Goal: Information Seeking & Learning: Learn about a topic

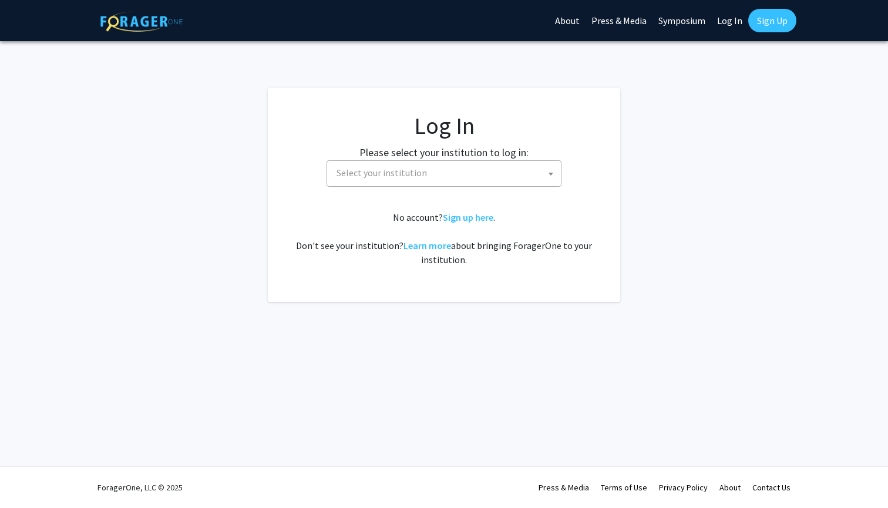
select select
click at [536, 182] on span "Select your institution" at bounding box center [446, 173] width 229 height 24
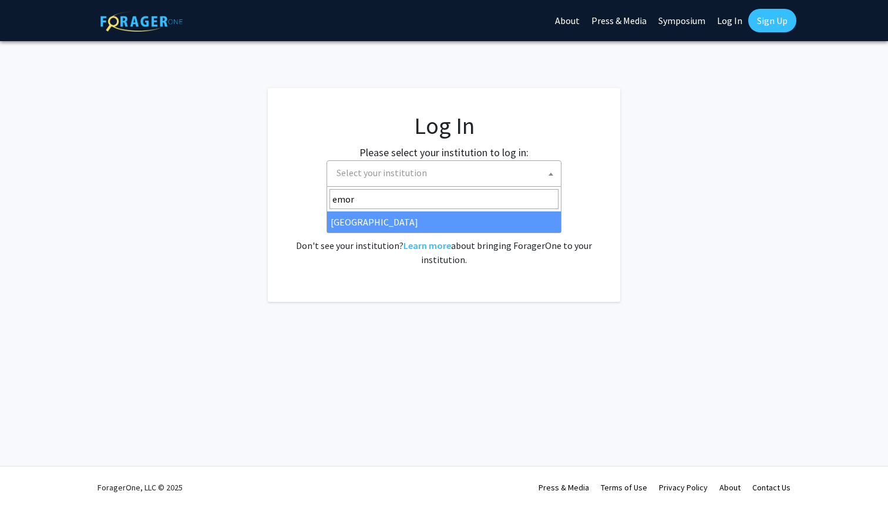
type input "emor"
select select "12"
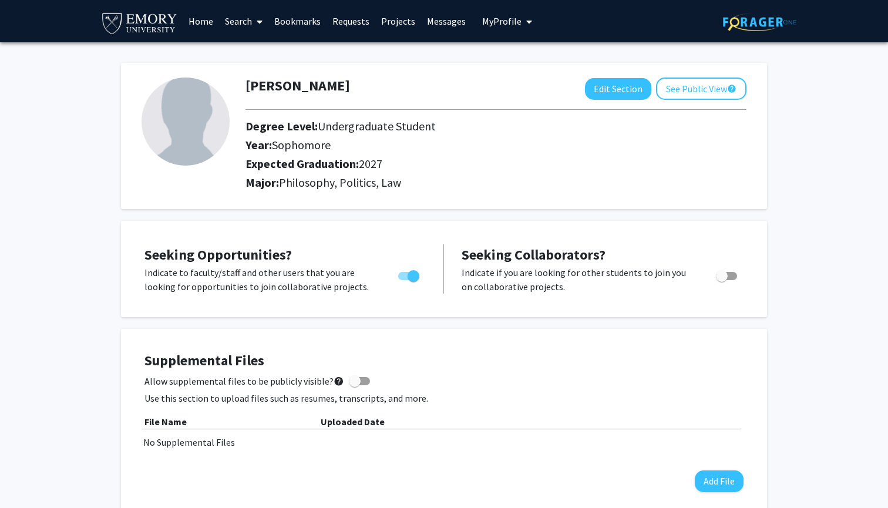
click at [254, 28] on span at bounding box center [257, 21] width 11 height 41
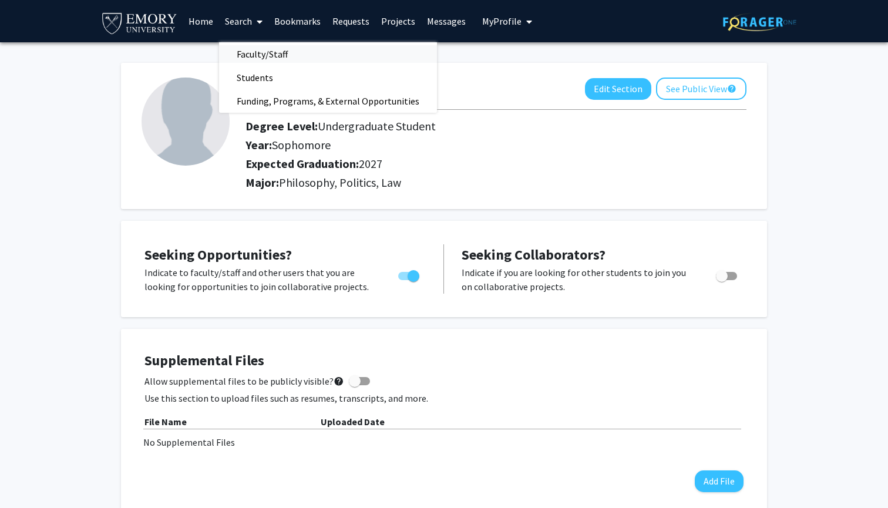
click at [257, 52] on span "Faculty/Staff" at bounding box center [262, 53] width 86 height 23
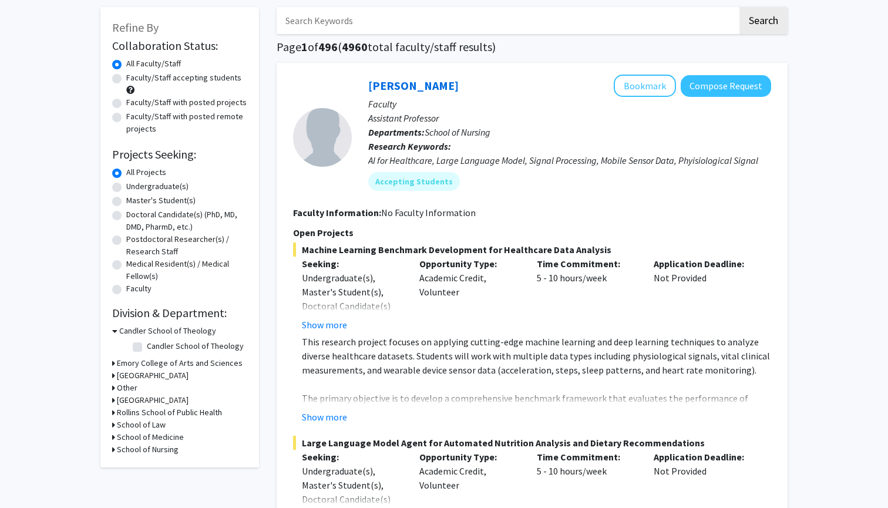
scroll to position [62, 0]
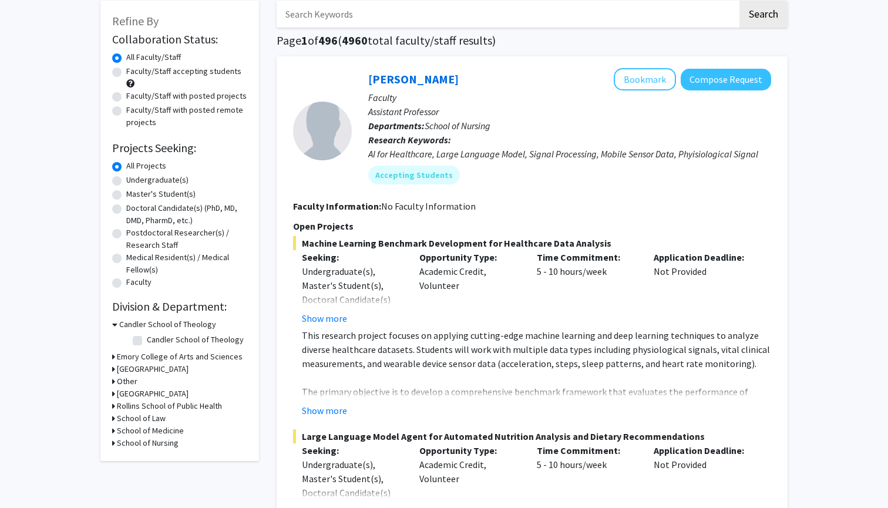
click at [117, 359] on h3 "Emory College of Arts and Sciences" at bounding box center [180, 357] width 126 height 12
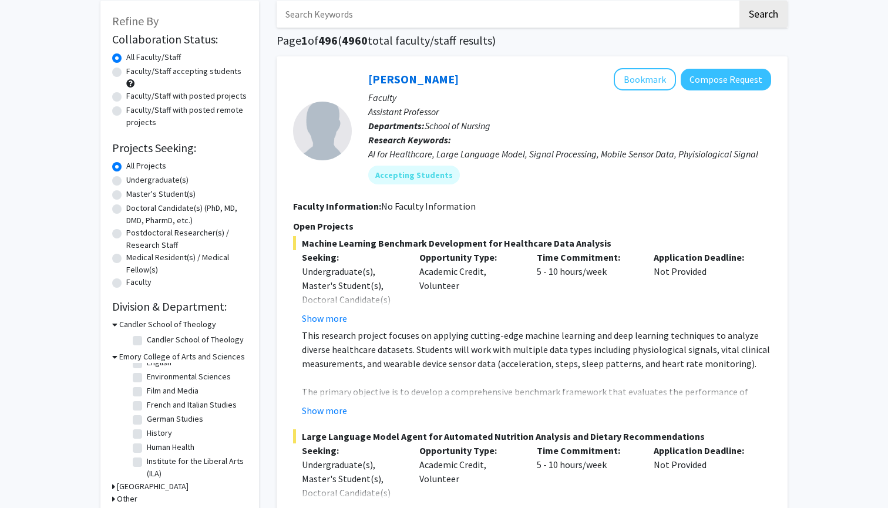
scroll to position [199, 0]
click at [147, 416] on label "German Studies" at bounding box center [175, 412] width 56 height 12
click at [147, 414] on input "German Studies" at bounding box center [151, 410] width 8 height 8
checkbox input "true"
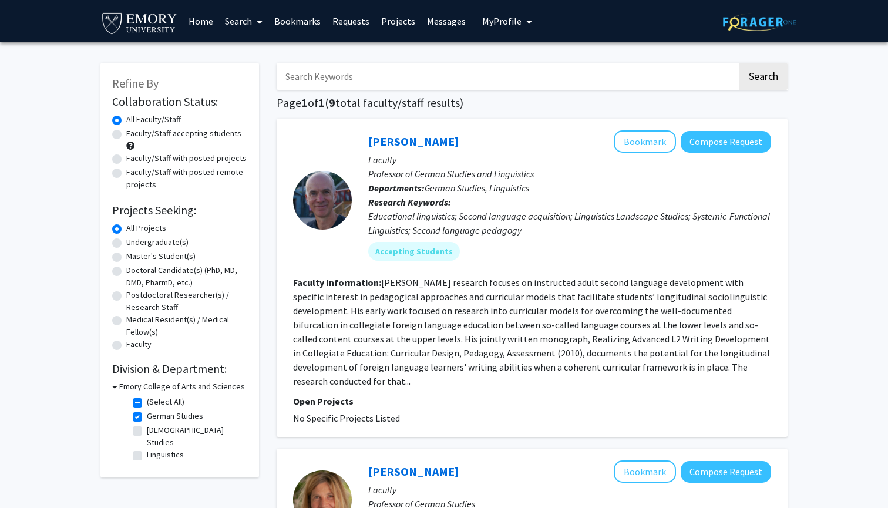
click at [147, 404] on label "(Select All)" at bounding box center [166, 402] width 38 height 12
click at [147, 404] on input "(Select All)" at bounding box center [151, 400] width 8 height 8
checkbox input "false"
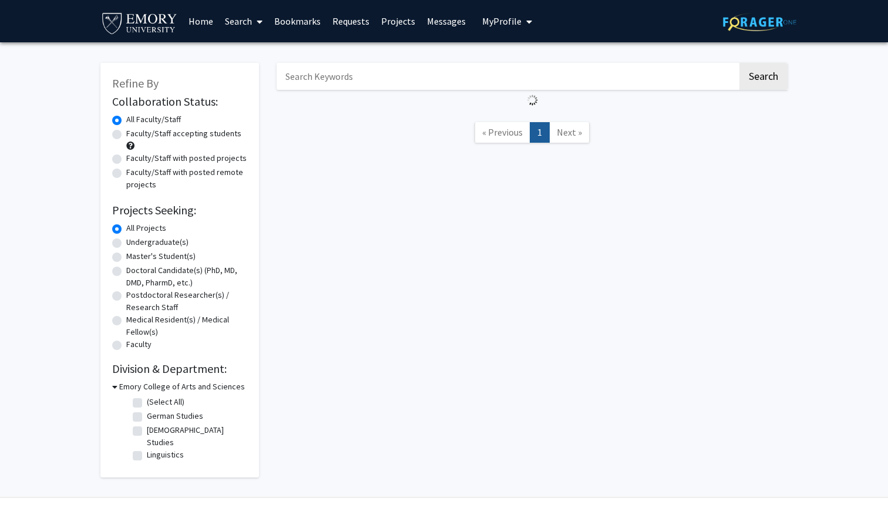
checkbox input "false"
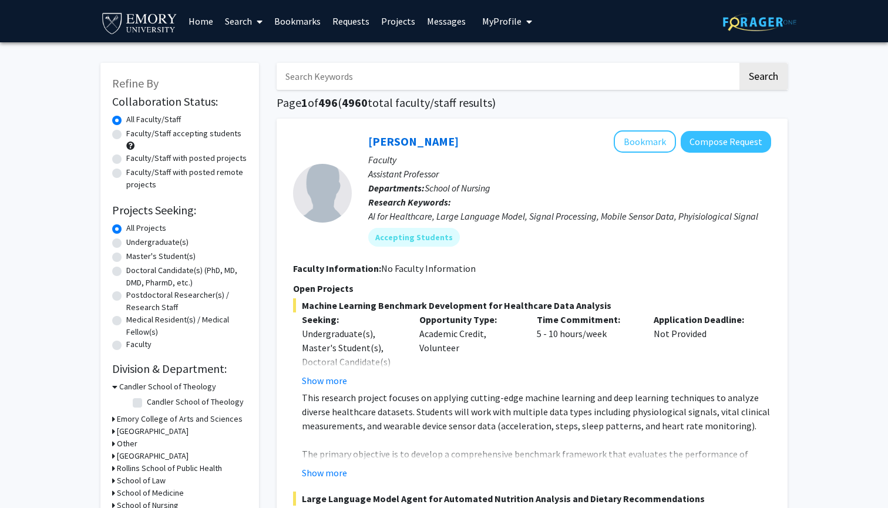
click at [173, 422] on h3 "Emory College of Arts and Sciences" at bounding box center [180, 419] width 126 height 12
click at [147, 468] on label "Philosophy" at bounding box center [166, 474] width 39 height 12
click at [147, 468] on input "Philosophy" at bounding box center [151, 472] width 8 height 8
checkbox input "true"
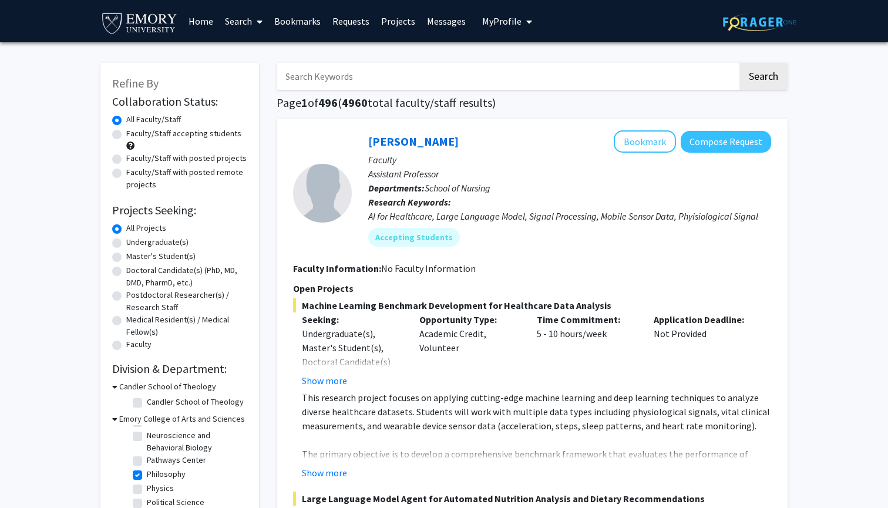
checkbox input "true"
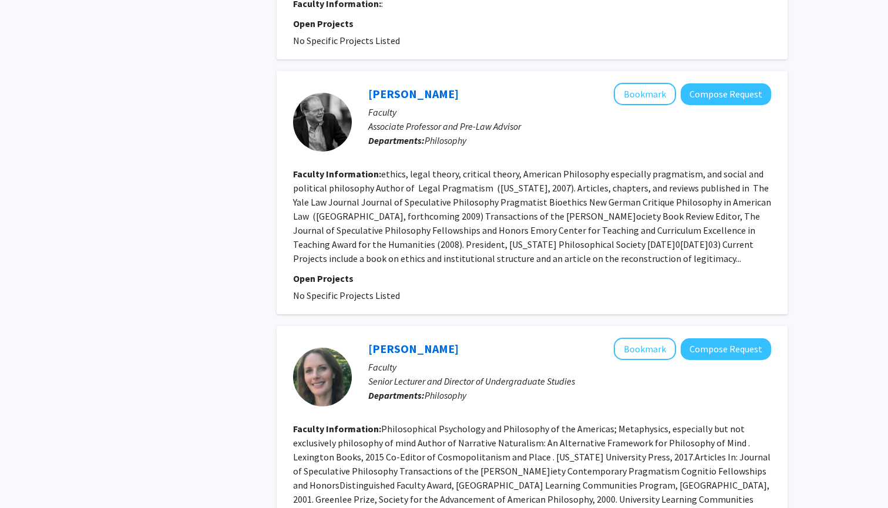
scroll to position [1634, 0]
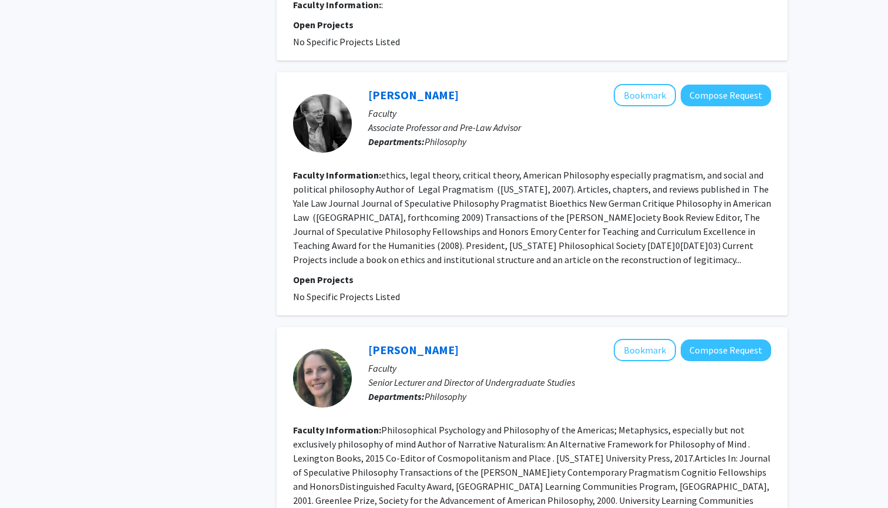
click at [593, 206] on fg-read-more "ethics, legal theory, critical theory, American Philosophy especially pragmatis…" at bounding box center [532, 217] width 478 height 96
click at [386, 88] on link "[PERSON_NAME]" at bounding box center [413, 95] width 90 height 15
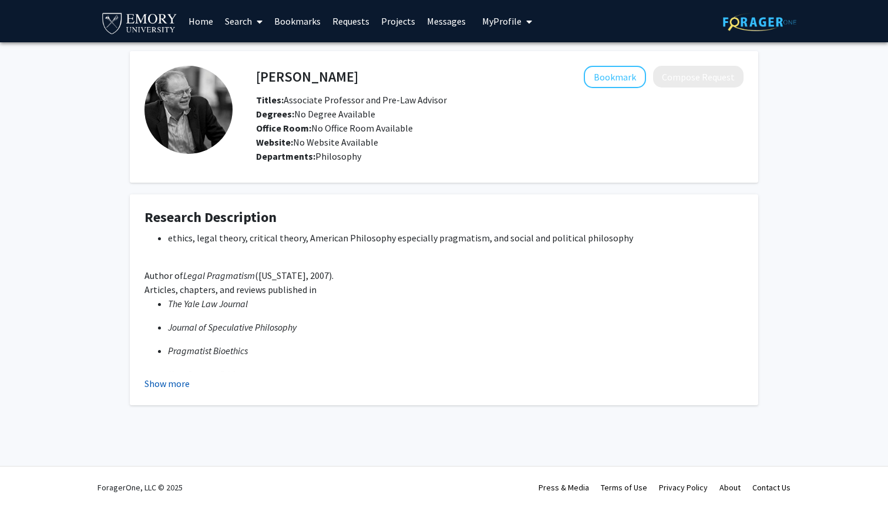
click at [179, 384] on button "Show more" at bounding box center [166, 384] width 45 height 14
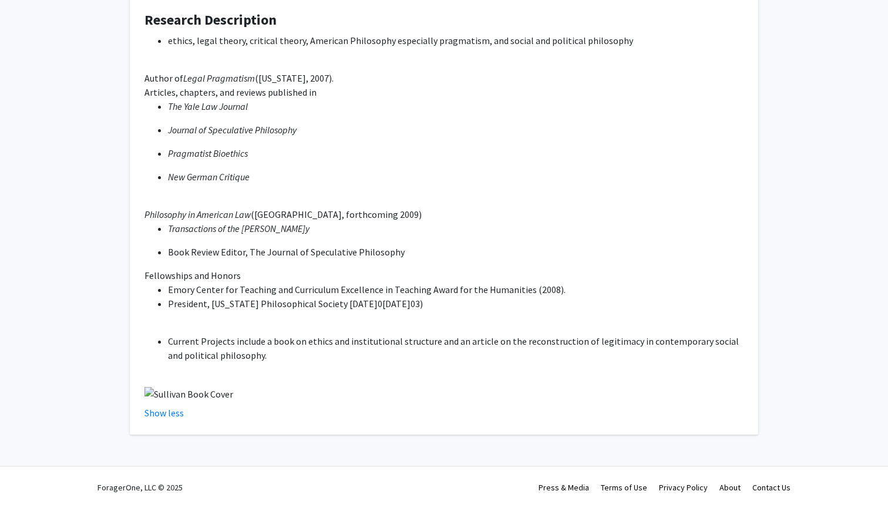
scroll to position [199, 0]
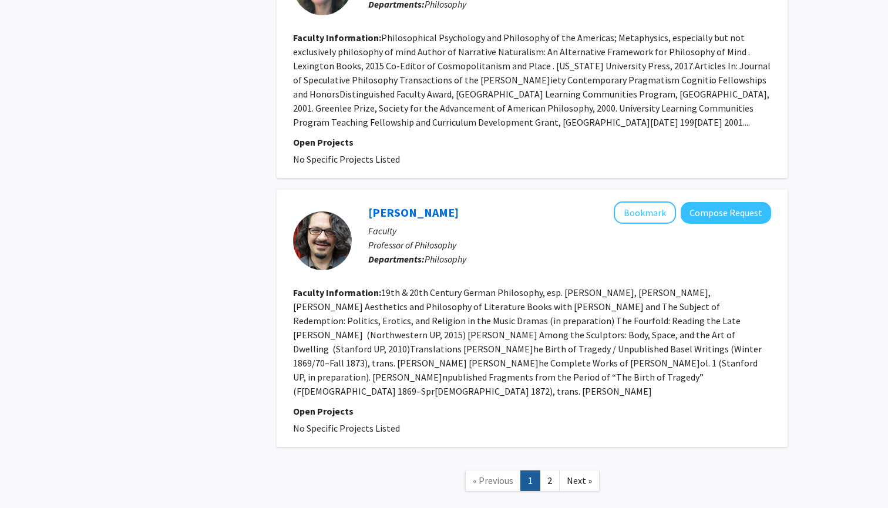
scroll to position [2025, 0]
click at [551, 471] on link "2" at bounding box center [550, 481] width 20 height 21
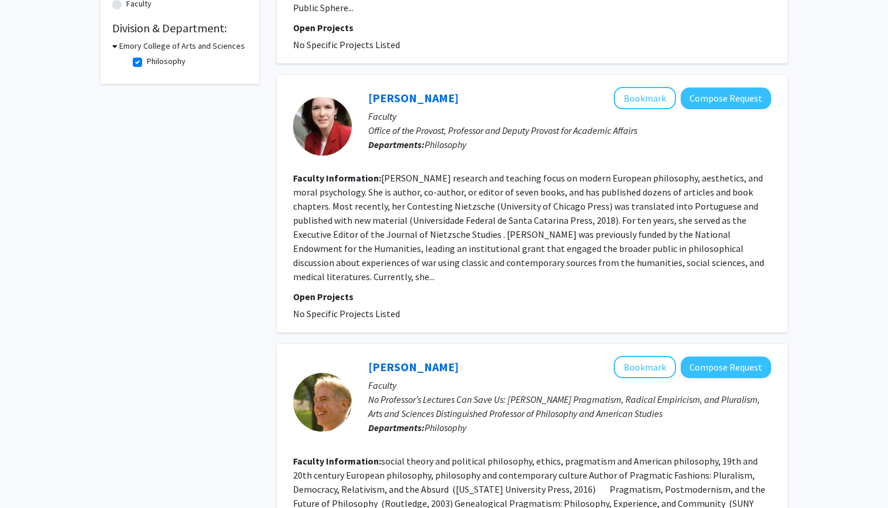
scroll to position [341, 0]
click at [420, 90] on link "[PERSON_NAME]" at bounding box center [413, 97] width 90 height 15
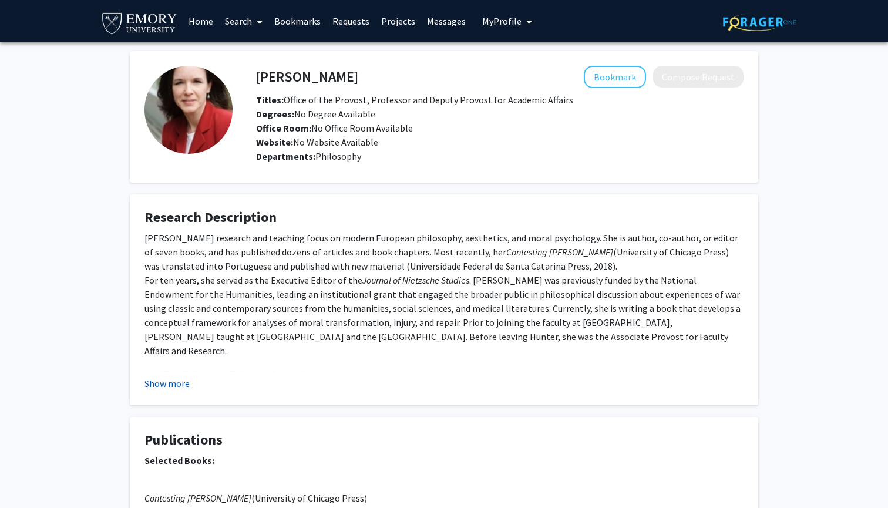
click at [169, 387] on button "Show more" at bounding box center [166, 384] width 45 height 14
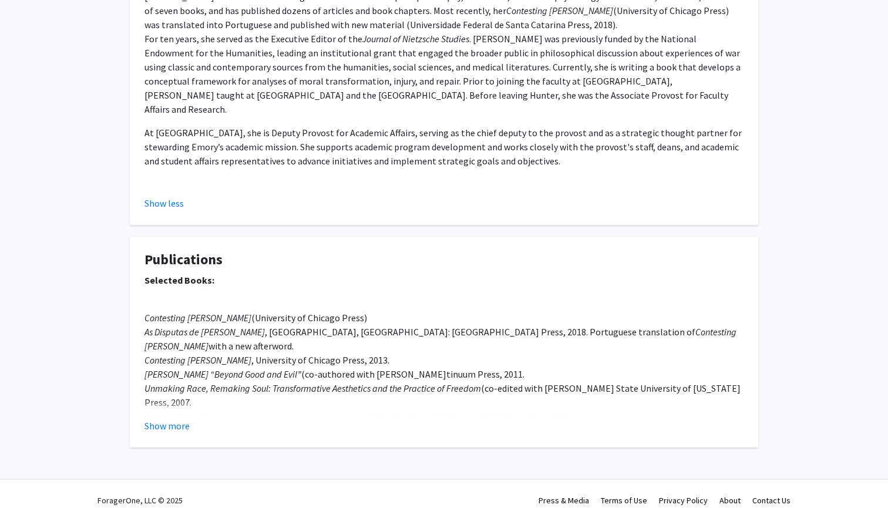
scroll to position [241, 0]
click at [167, 419] on button "Show more" at bounding box center [166, 426] width 45 height 14
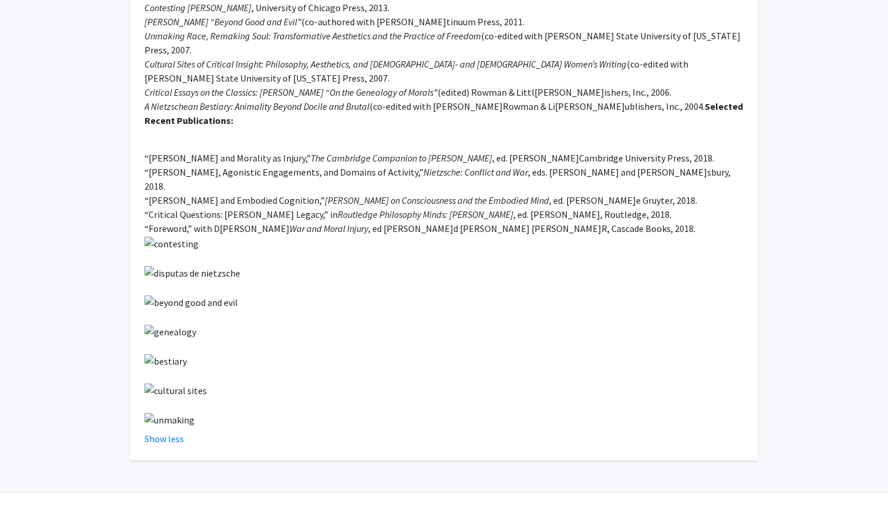
scroll to position [593, 0]
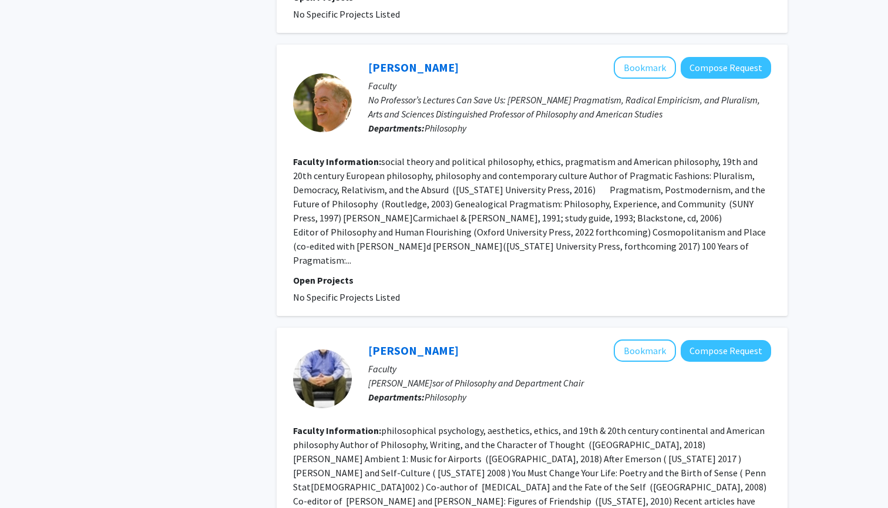
scroll to position [642, 0]
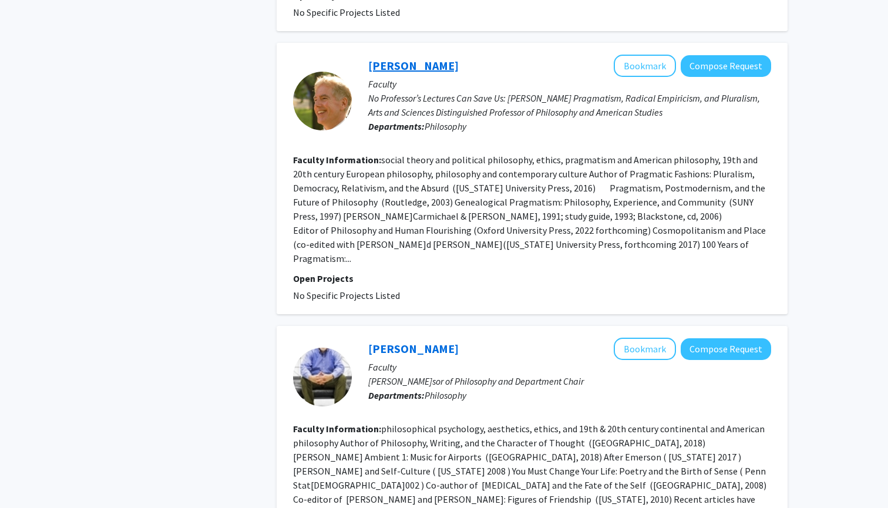
click at [431, 58] on link "[PERSON_NAME]" at bounding box center [413, 65] width 90 height 15
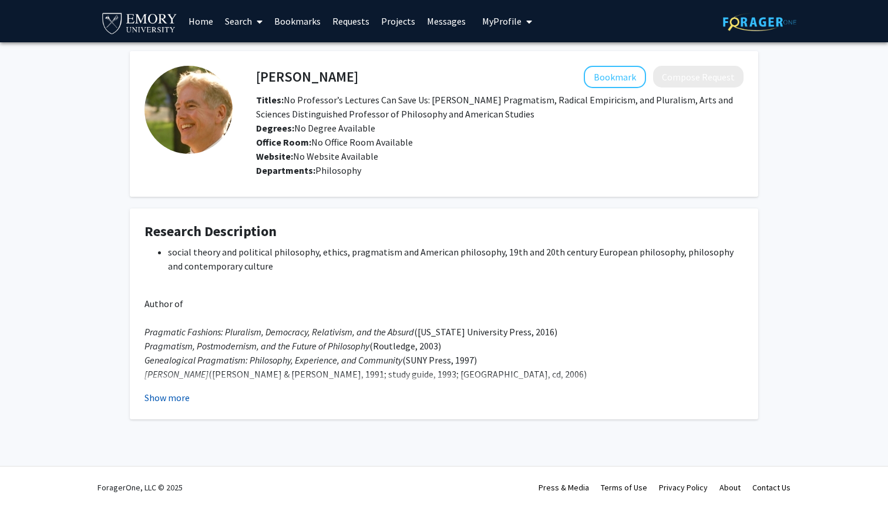
click at [179, 398] on button "Show more" at bounding box center [166, 398] width 45 height 14
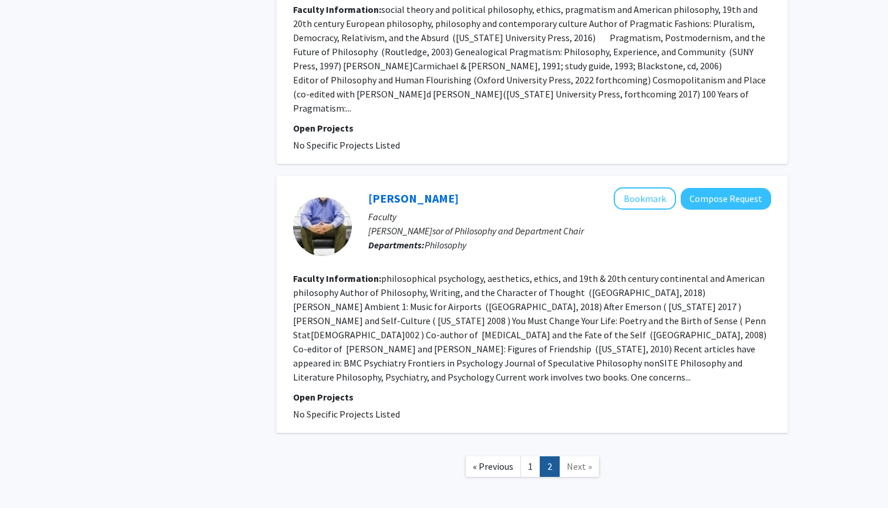
scroll to position [792, 0]
click at [530, 457] on link "1" at bounding box center [530, 467] width 20 height 21
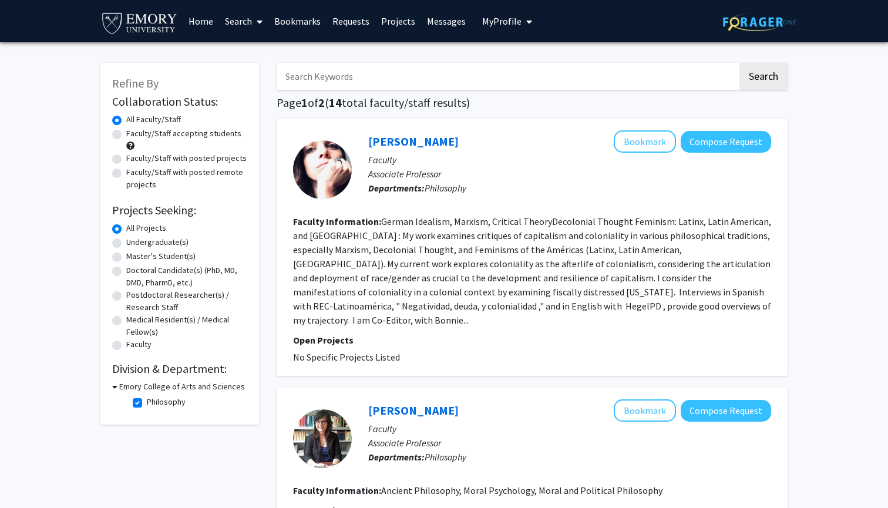
click at [147, 403] on label "Philosophy" at bounding box center [166, 402] width 39 height 12
click at [147, 403] on input "Philosophy" at bounding box center [151, 400] width 8 height 8
checkbox input "false"
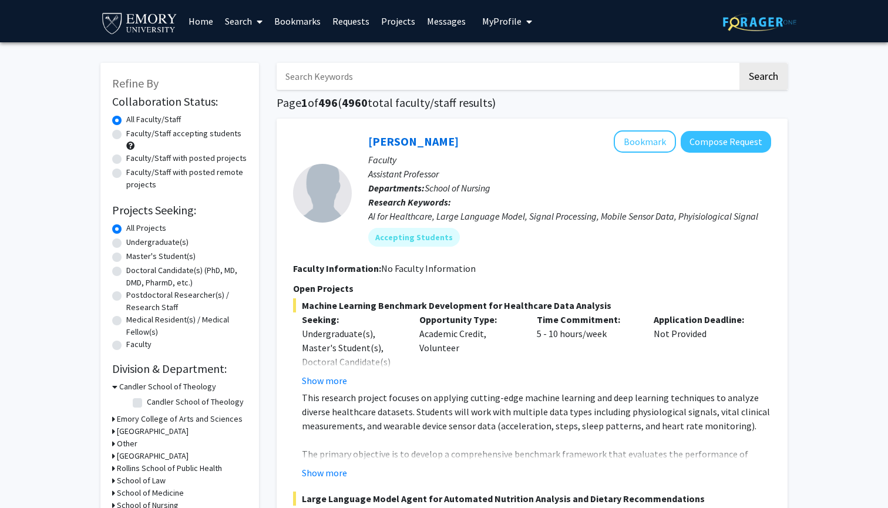
click at [146, 421] on h3 "Emory College of Arts and Sciences" at bounding box center [180, 419] width 126 height 12
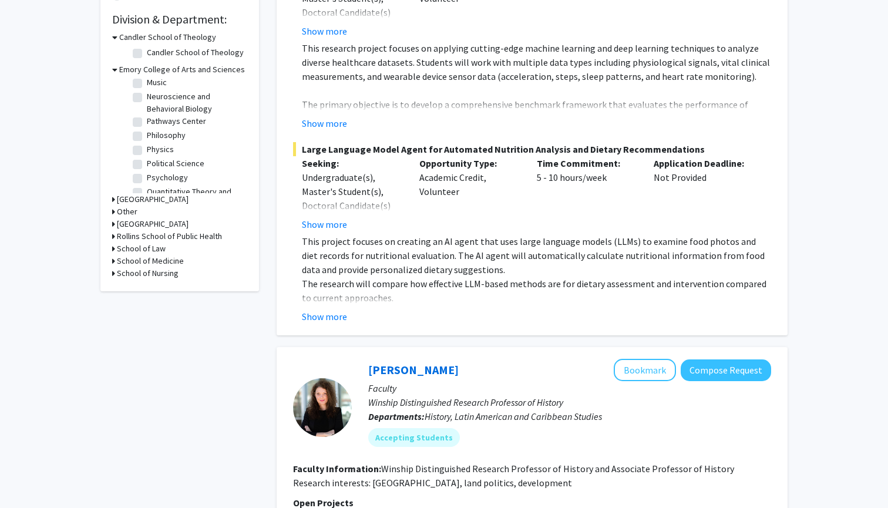
scroll to position [439, 0]
click at [187, 158] on label "Political Science" at bounding box center [176, 164] width 58 height 12
click at [154, 158] on input "Political Science" at bounding box center [151, 162] width 8 height 8
checkbox input "true"
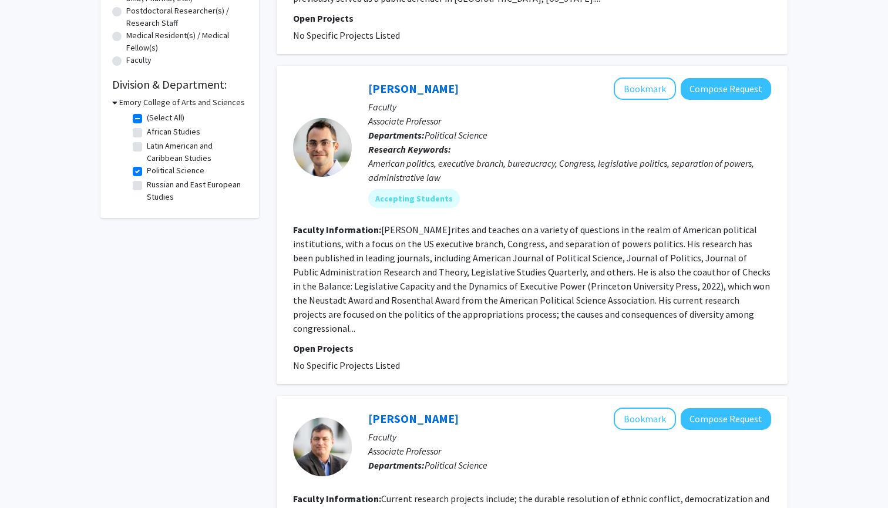
scroll to position [277, 0]
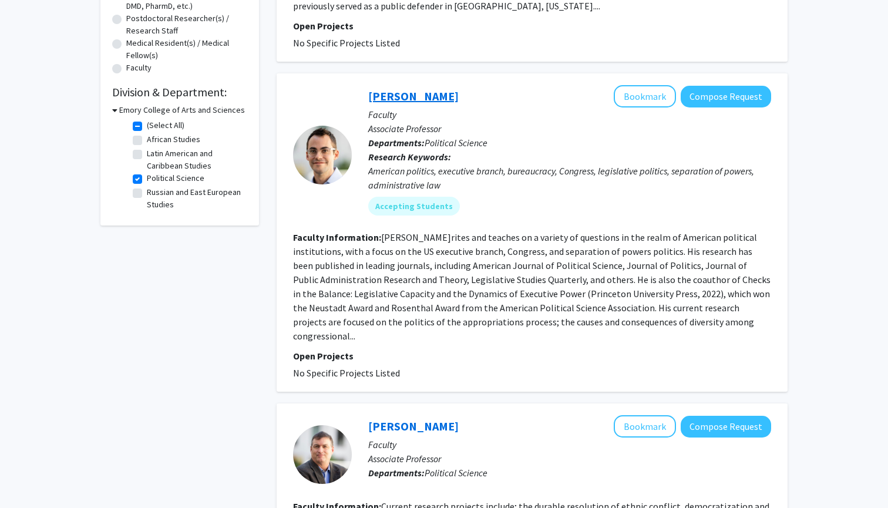
click at [435, 98] on link "[PERSON_NAME]" at bounding box center [413, 96] width 90 height 15
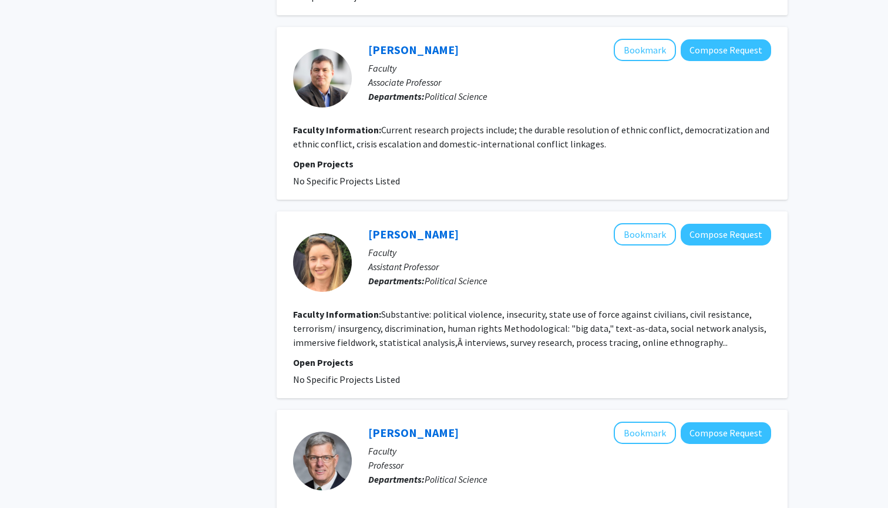
scroll to position [654, 0]
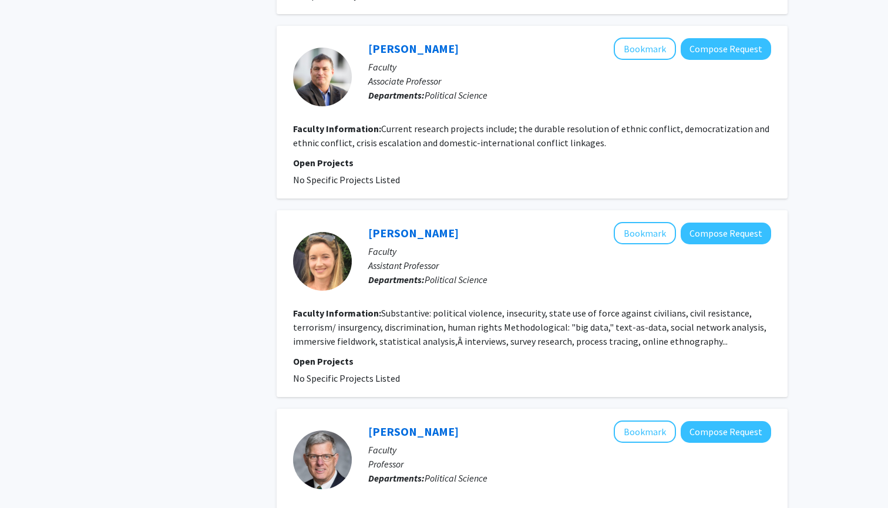
click at [706, 330] on fg-read-more "Substantive: political violence, insecurity, state use of force against civilia…" at bounding box center [529, 327] width 473 height 40
click at [398, 226] on link "[PERSON_NAME]" at bounding box center [413, 233] width 90 height 15
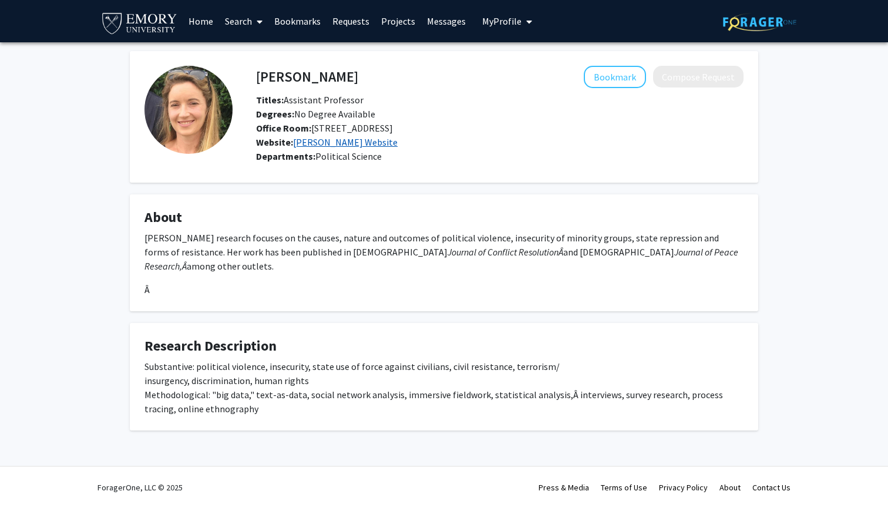
click at [311, 144] on link "[PERSON_NAME] Website" at bounding box center [345, 142] width 105 height 12
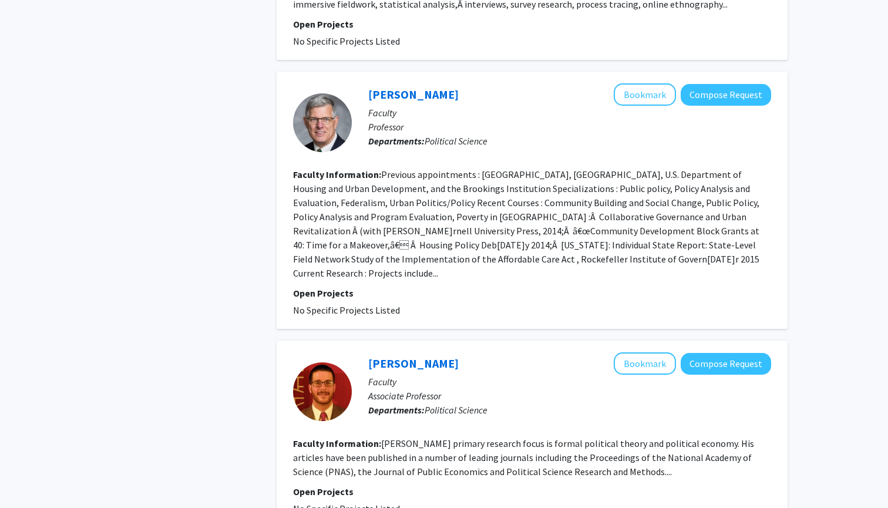
scroll to position [992, 0]
click at [419, 355] on link "[PERSON_NAME]" at bounding box center [413, 362] width 90 height 15
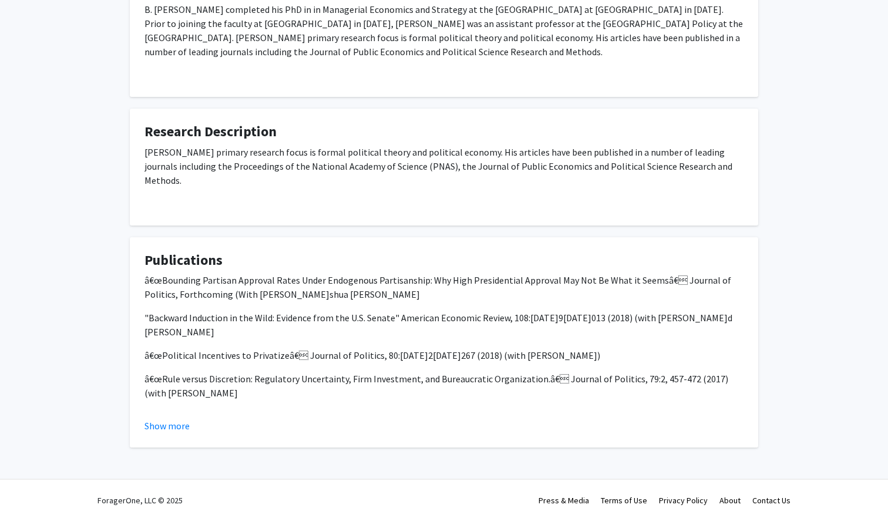
scroll to position [228, 0]
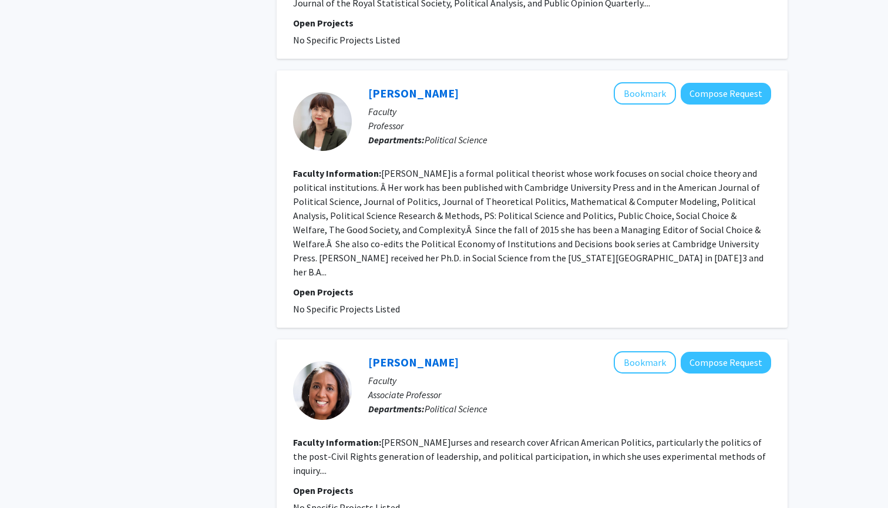
scroll to position [1698, 0]
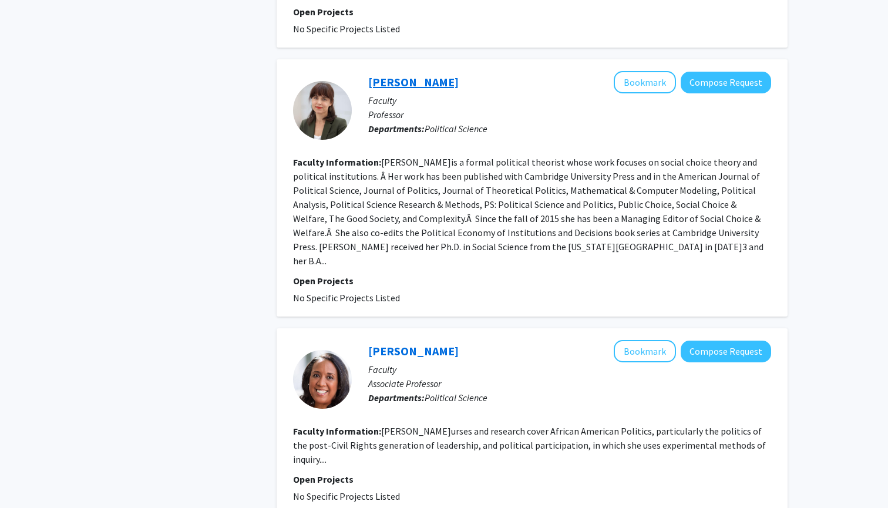
click at [416, 75] on link "[PERSON_NAME]" at bounding box center [413, 82] width 90 height 15
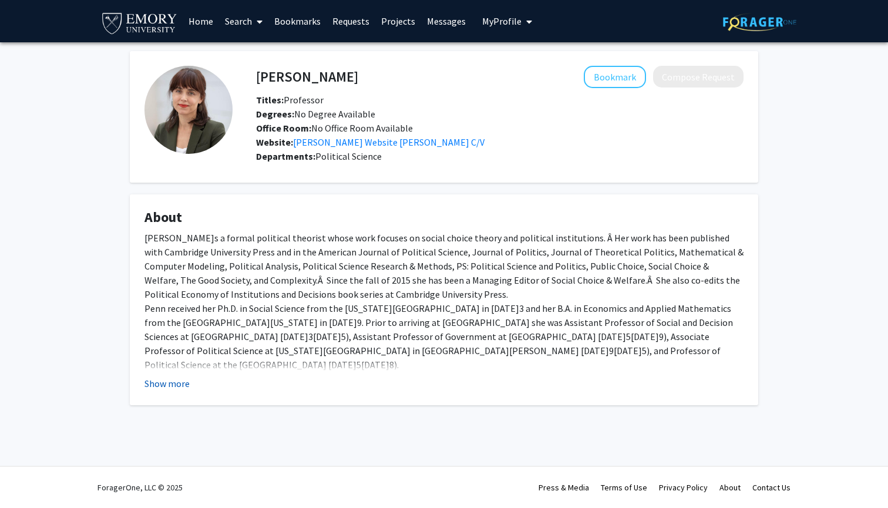
click at [171, 382] on button "Show more" at bounding box center [166, 384] width 45 height 14
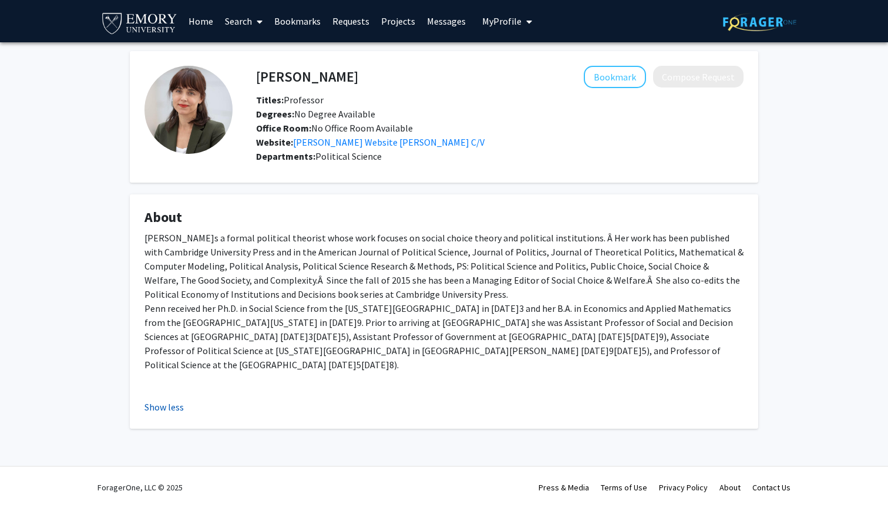
click at [170, 400] on button "Show less" at bounding box center [163, 407] width 39 height 14
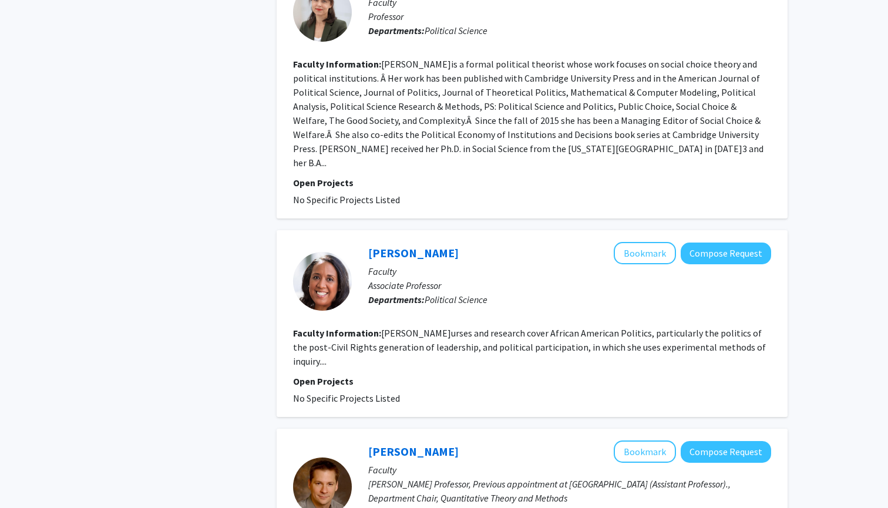
scroll to position [1797, 0]
click at [381, 245] on link "[PERSON_NAME]" at bounding box center [413, 252] width 90 height 15
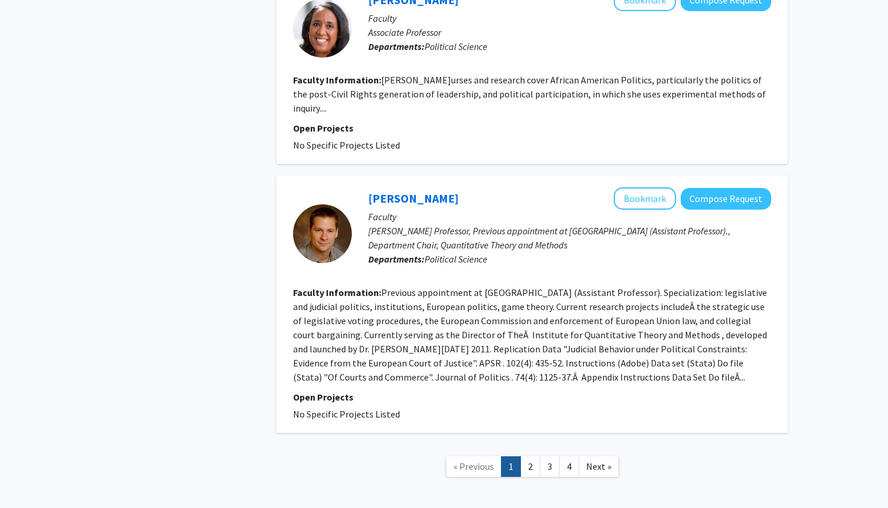
scroll to position [2049, 0]
click at [529, 457] on link "2" at bounding box center [530, 467] width 20 height 21
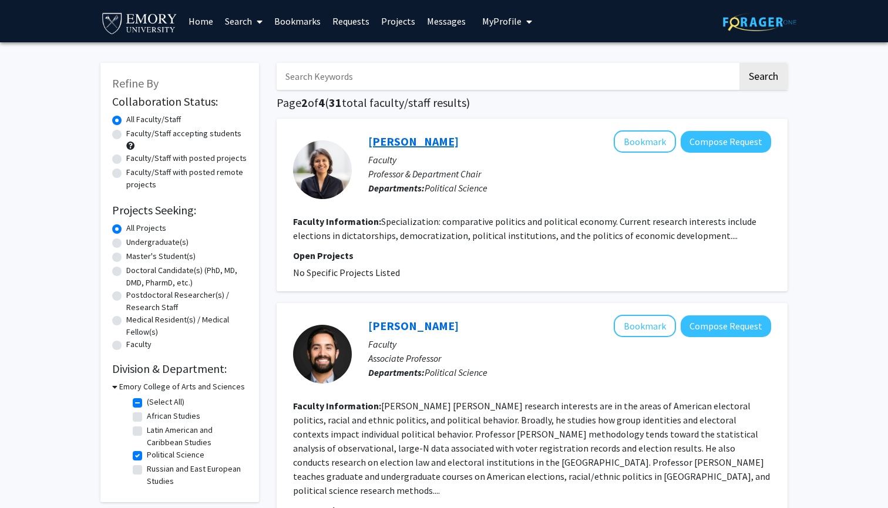
click at [398, 143] on link "[PERSON_NAME]" at bounding box center [413, 141] width 90 height 15
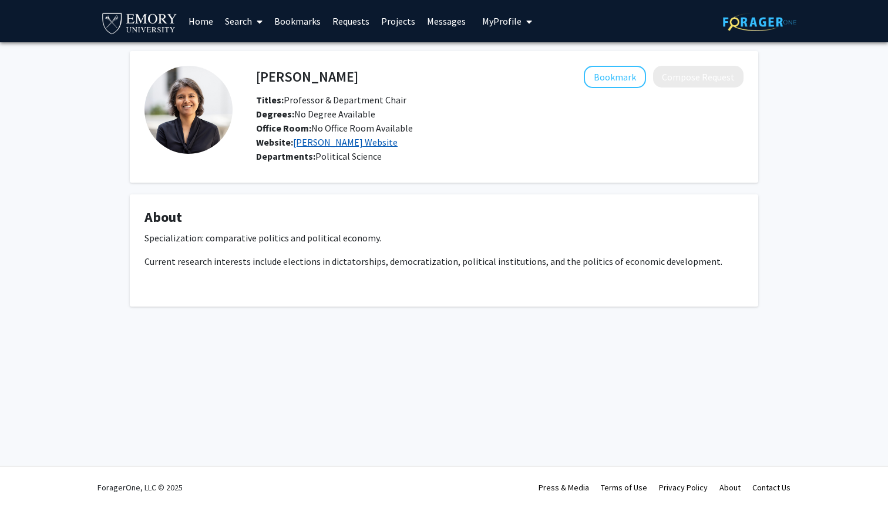
click at [367, 144] on link "[PERSON_NAME] Website" at bounding box center [345, 142] width 105 height 12
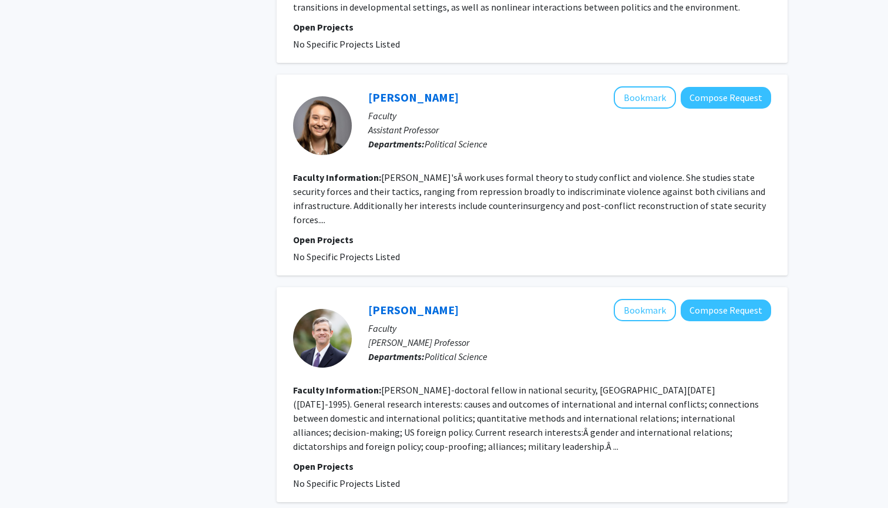
scroll to position [1859, 0]
click at [420, 89] on link "[PERSON_NAME]" at bounding box center [413, 96] width 90 height 15
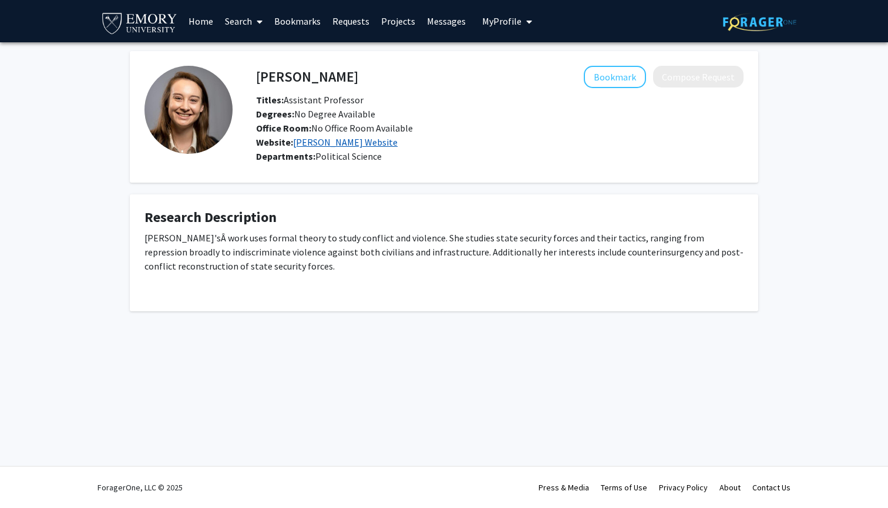
click at [318, 144] on link "[PERSON_NAME] Website" at bounding box center [345, 142] width 105 height 12
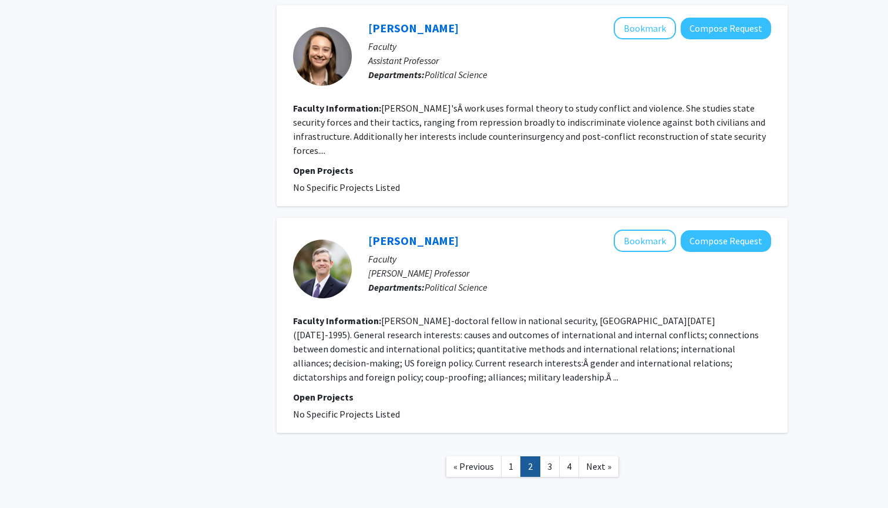
scroll to position [1927, 0]
click at [550, 457] on link "3" at bounding box center [550, 467] width 20 height 21
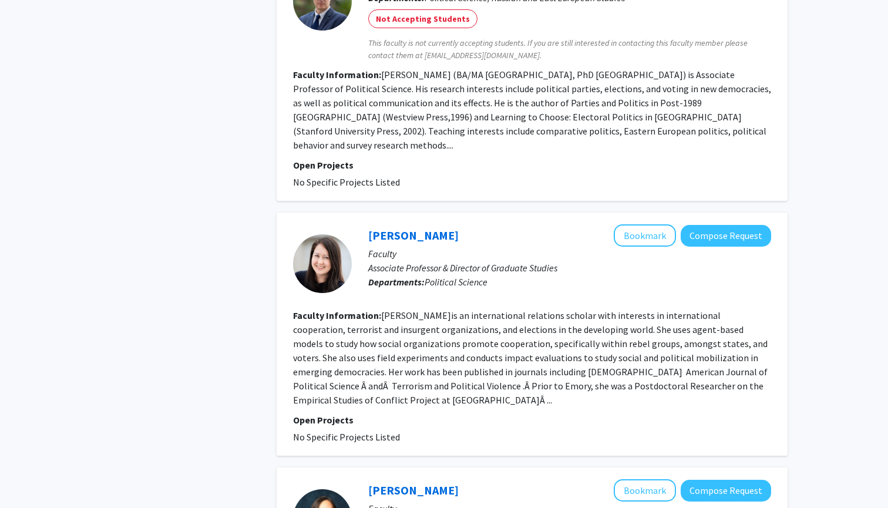
scroll to position [1242, 0]
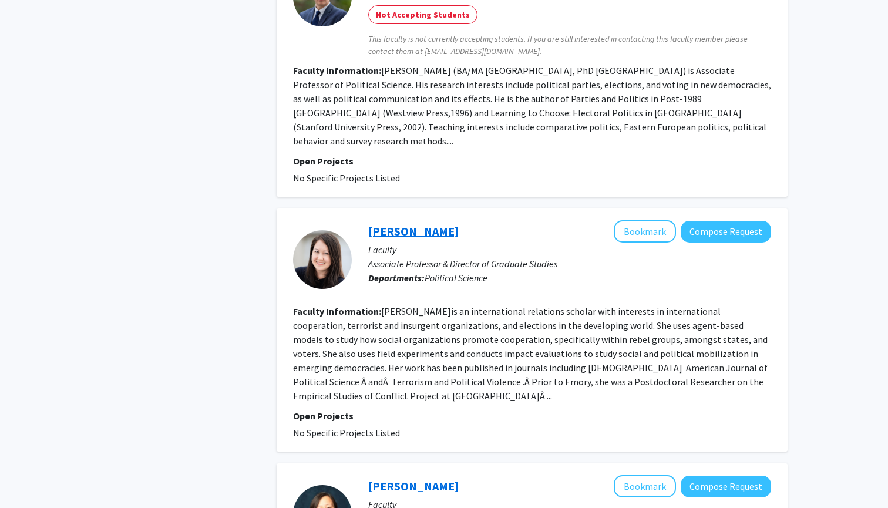
click at [396, 224] on link "[PERSON_NAME]" at bounding box center [413, 231] width 90 height 15
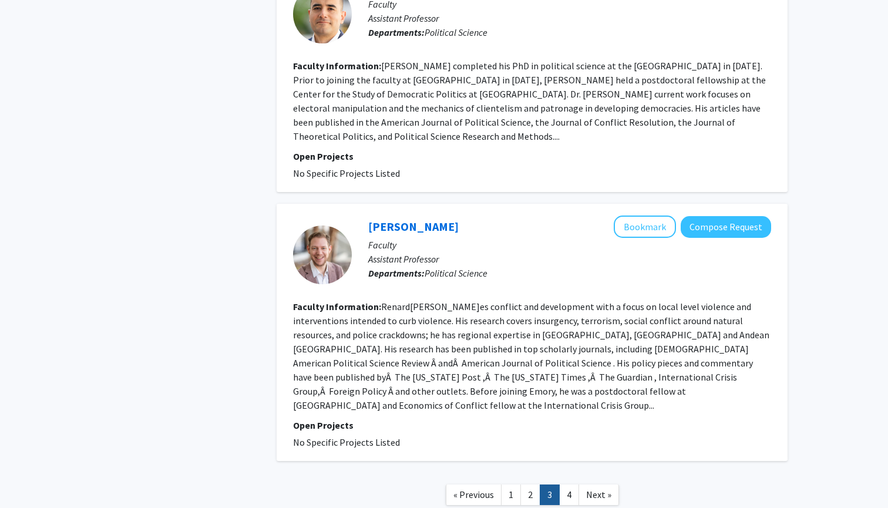
scroll to position [2252, 0]
click at [569, 485] on link "4" at bounding box center [569, 495] width 20 height 21
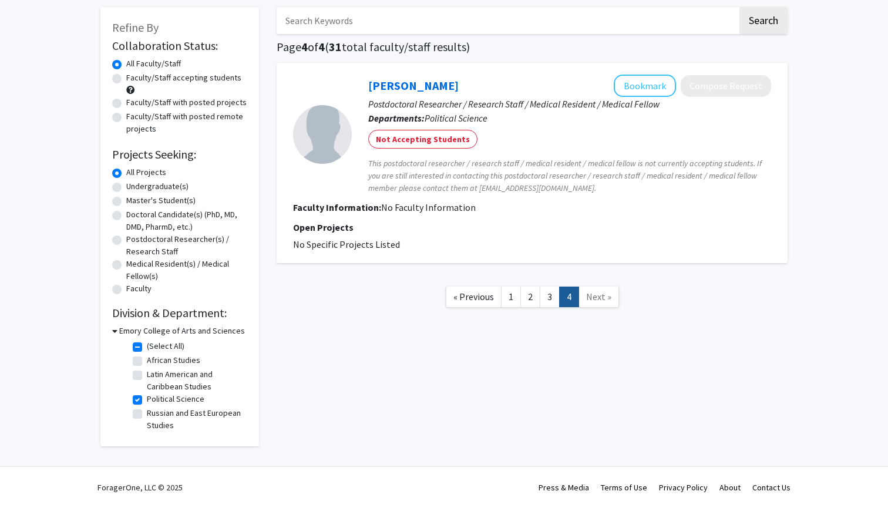
scroll to position [58, 0]
click at [147, 399] on label "Political Science" at bounding box center [176, 399] width 58 height 12
click at [147, 399] on input "Political Science" at bounding box center [151, 397] width 8 height 8
checkbox input "false"
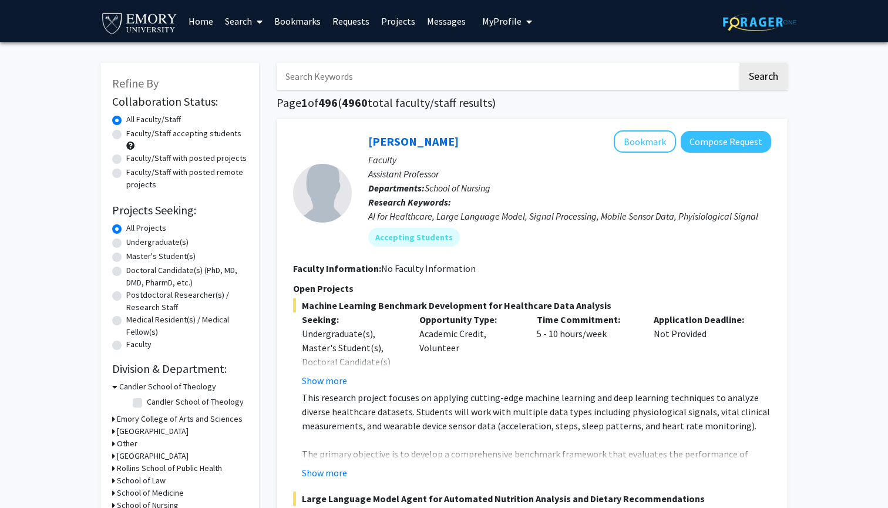
click at [226, 419] on h3 "Emory College of Arts and Sciences" at bounding box center [180, 419] width 126 height 12
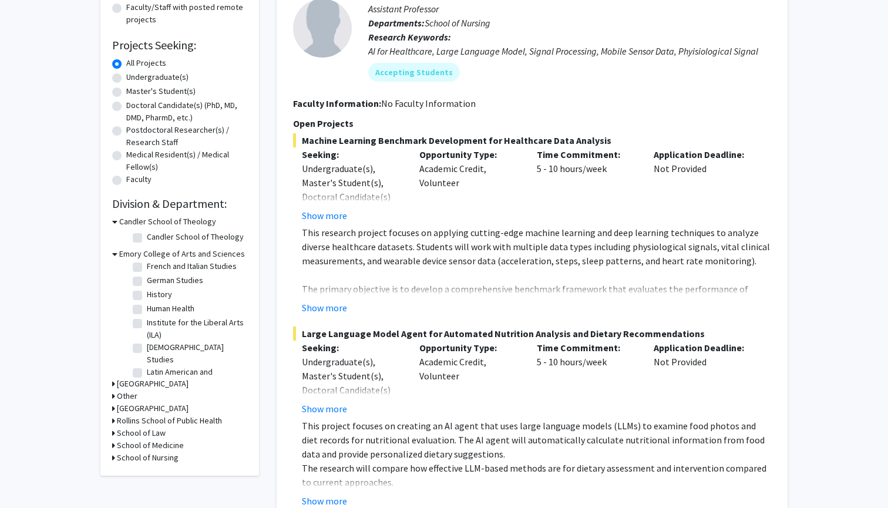
scroll to position [231, 0]
click at [147, 282] on label "German Studies" at bounding box center [175, 278] width 56 height 12
click at [147, 280] on input "German Studies" at bounding box center [151, 276] width 8 height 8
checkbox input "true"
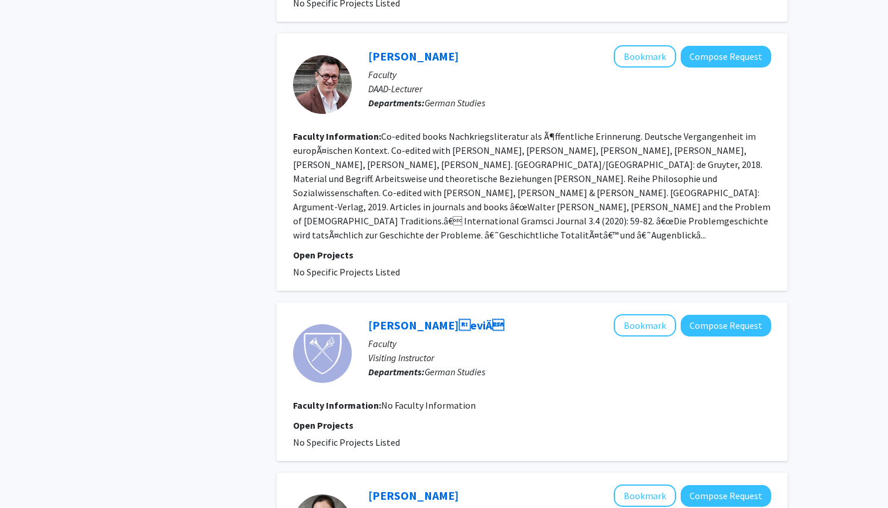
scroll to position [1167, 0]
click at [385, 63] on link "[PERSON_NAME]" at bounding box center [413, 55] width 90 height 15
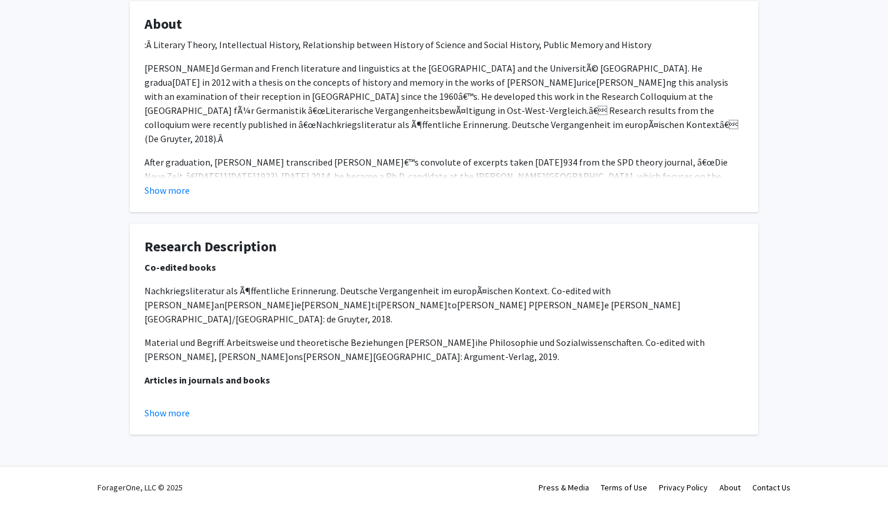
scroll to position [194, 0]
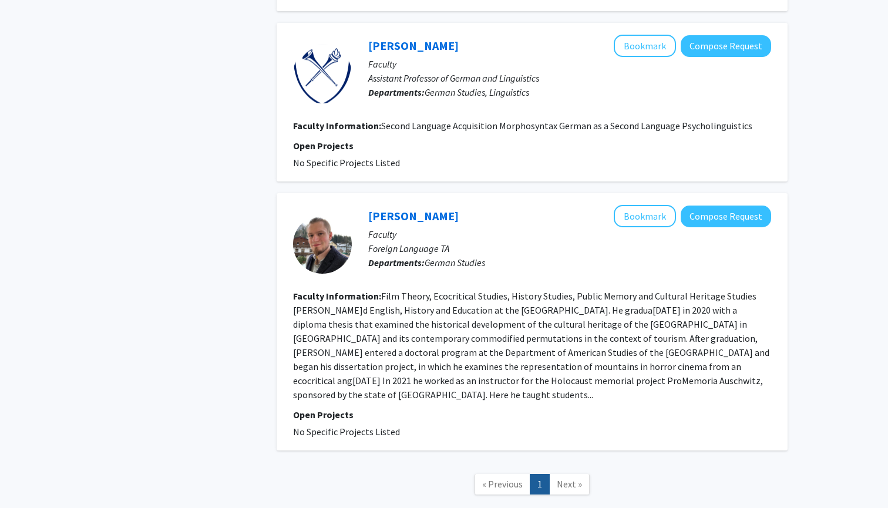
scroll to position [1886, 0]
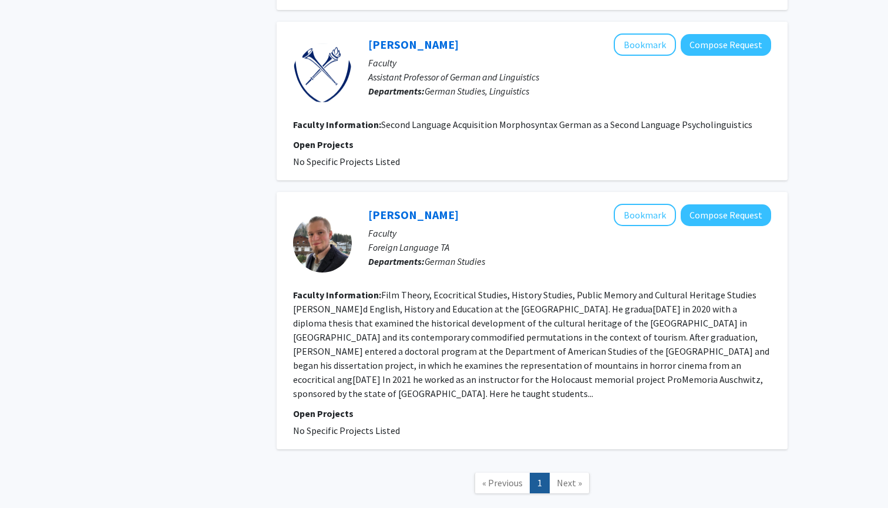
checkbox input "false"
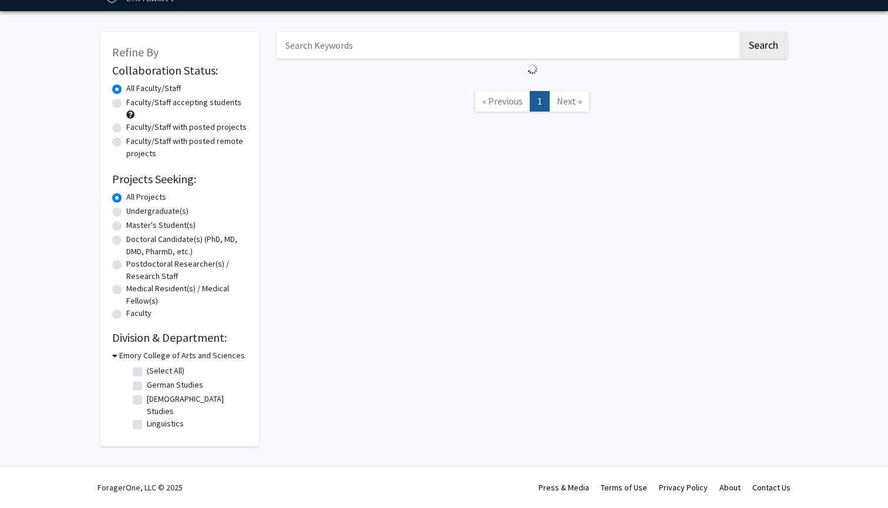
scroll to position [22, 0]
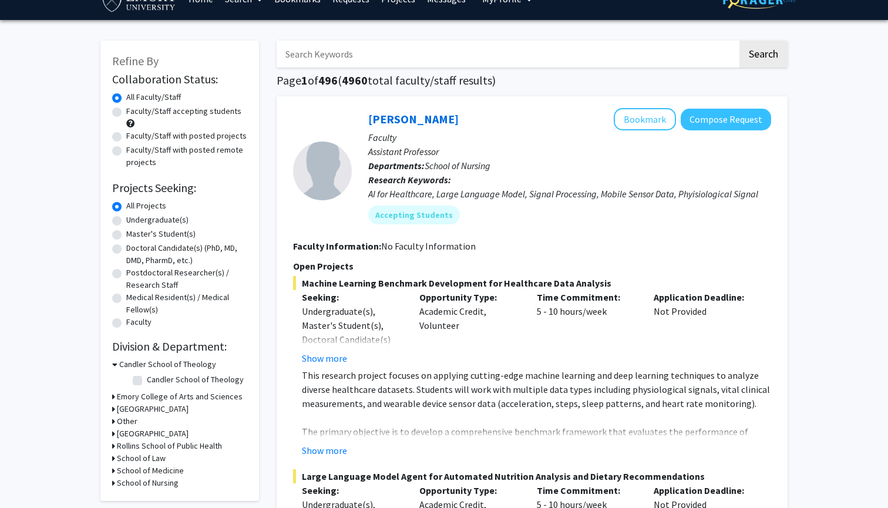
click at [187, 401] on h3 "Emory College of Arts and Sciences" at bounding box center [180, 397] width 126 height 12
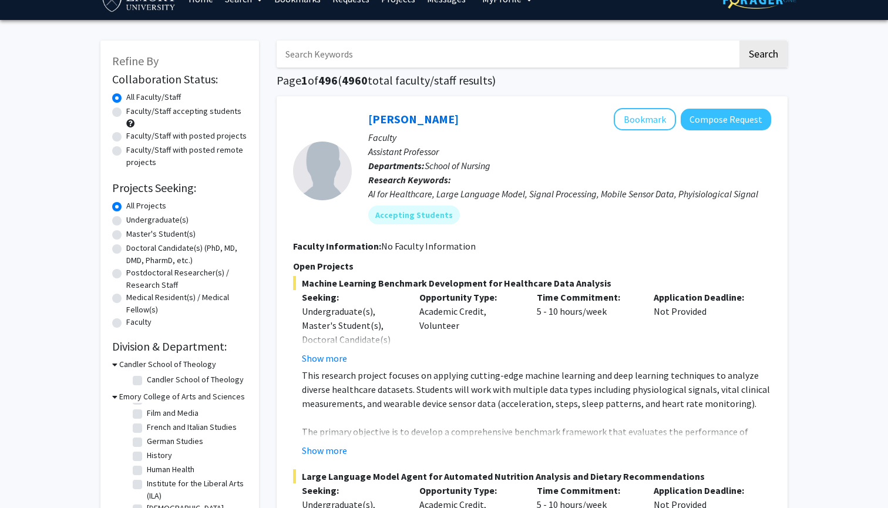
scroll to position [220, 0]
click at [147, 448] on label "History" at bounding box center [159, 445] width 25 height 12
click at [147, 447] on input "History" at bounding box center [151, 443] width 8 height 8
checkbox input "true"
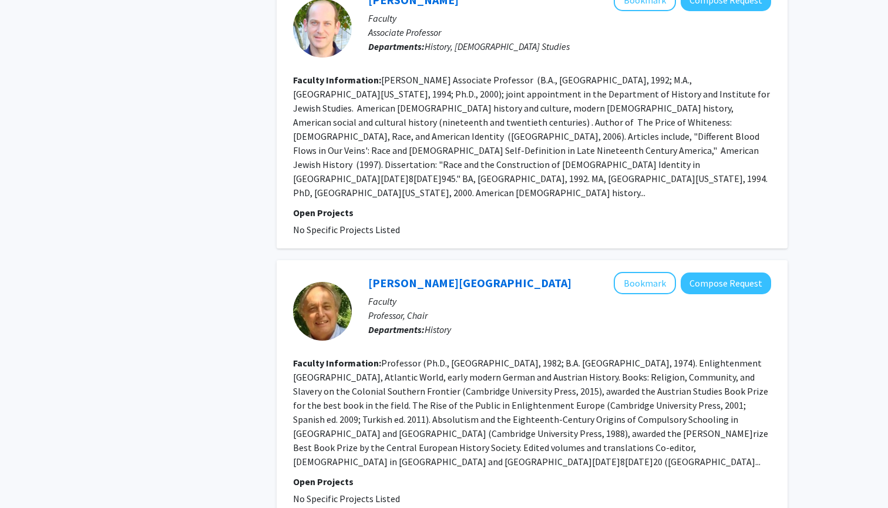
scroll to position [2390, 0]
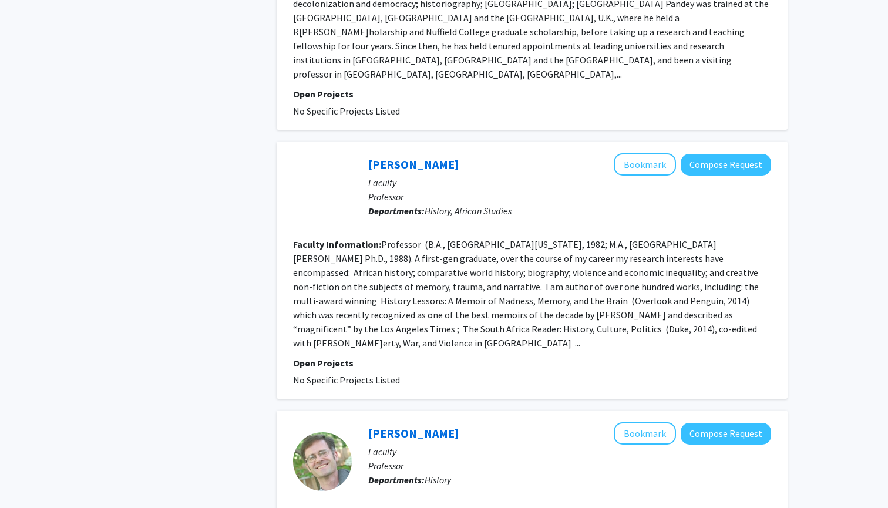
scroll to position [1648, 0]
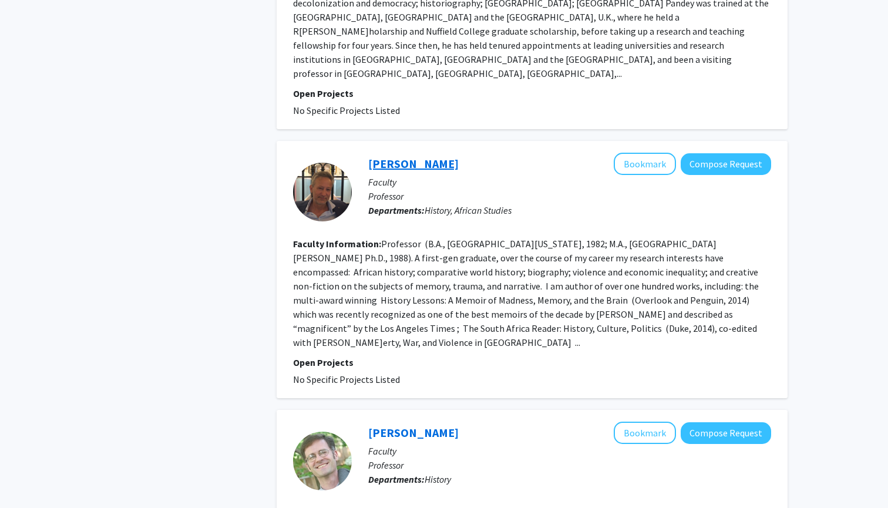
click at [401, 156] on link "[PERSON_NAME]" at bounding box center [413, 163] width 90 height 15
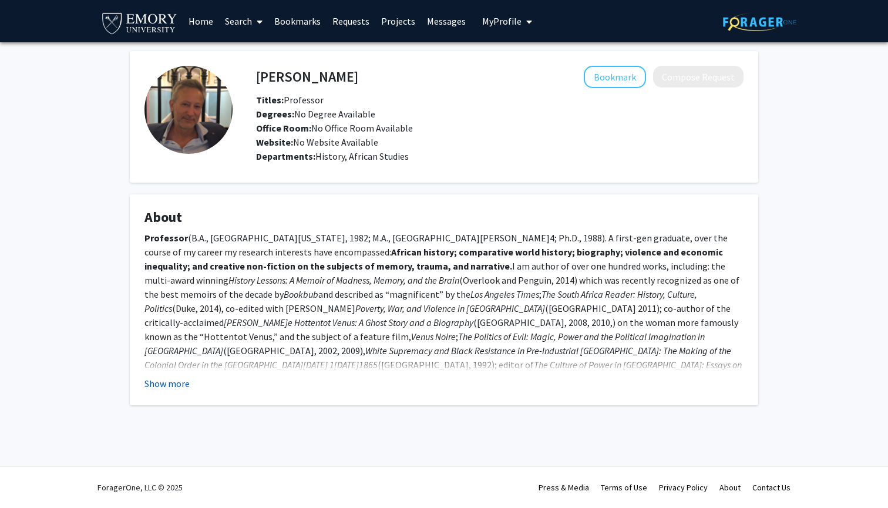
click at [187, 384] on button "Show more" at bounding box center [166, 384] width 45 height 14
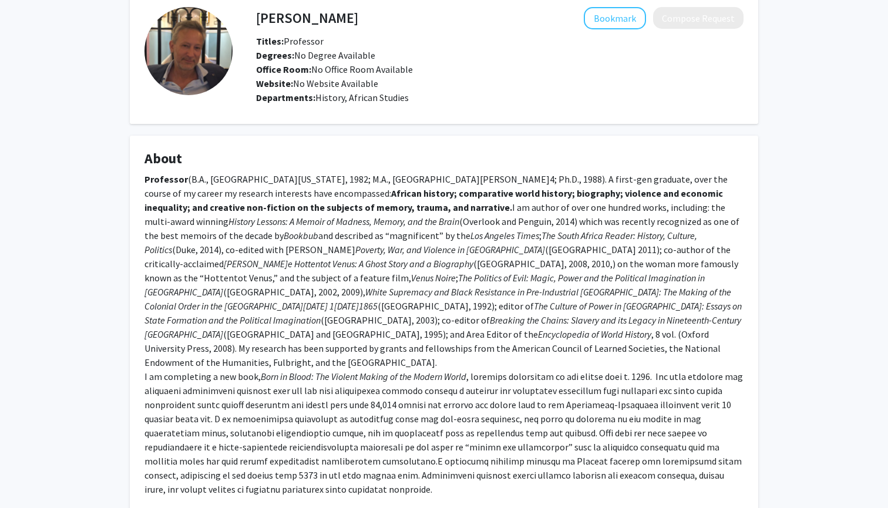
scroll to position [61, 0]
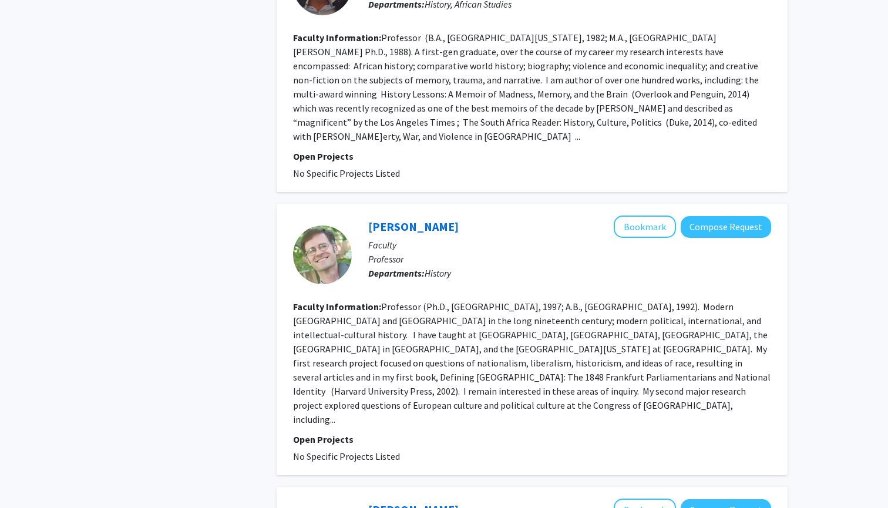
scroll to position [1857, 0]
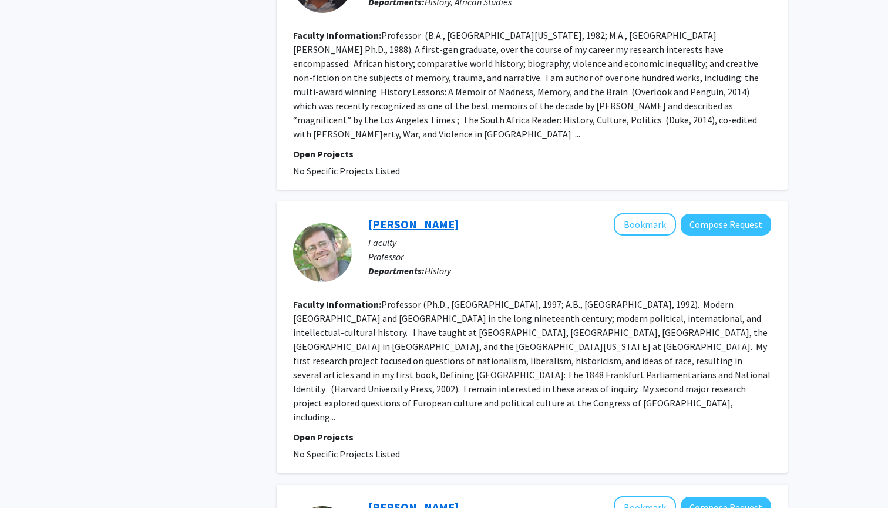
click at [399, 217] on link "[PERSON_NAME]" at bounding box center [413, 224] width 90 height 15
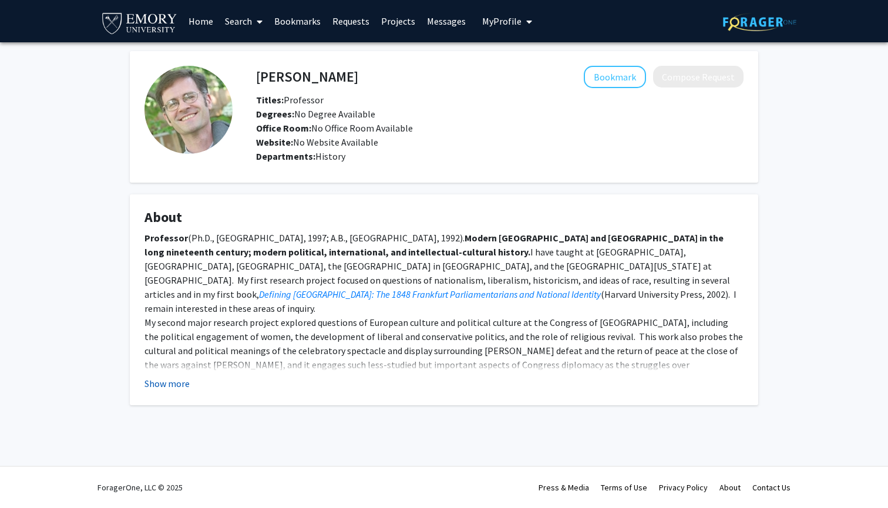
click at [163, 388] on button "Show more" at bounding box center [166, 384] width 45 height 14
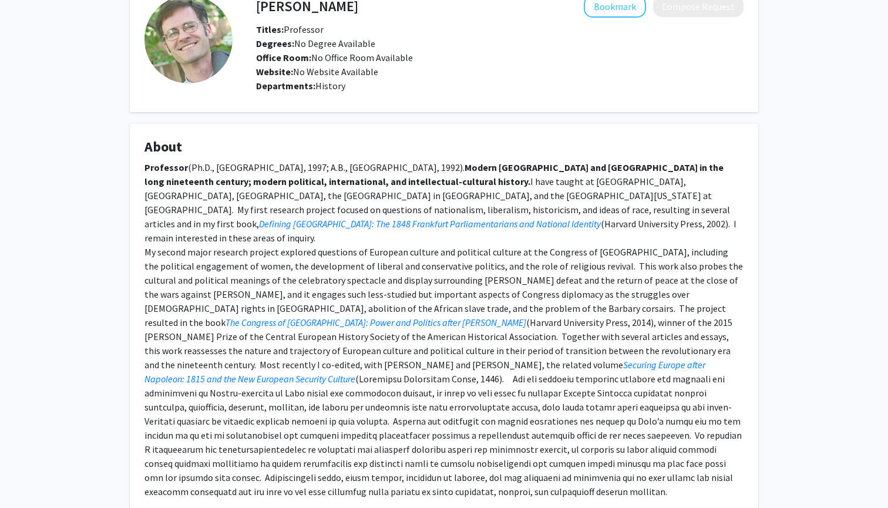
scroll to position [77, 0]
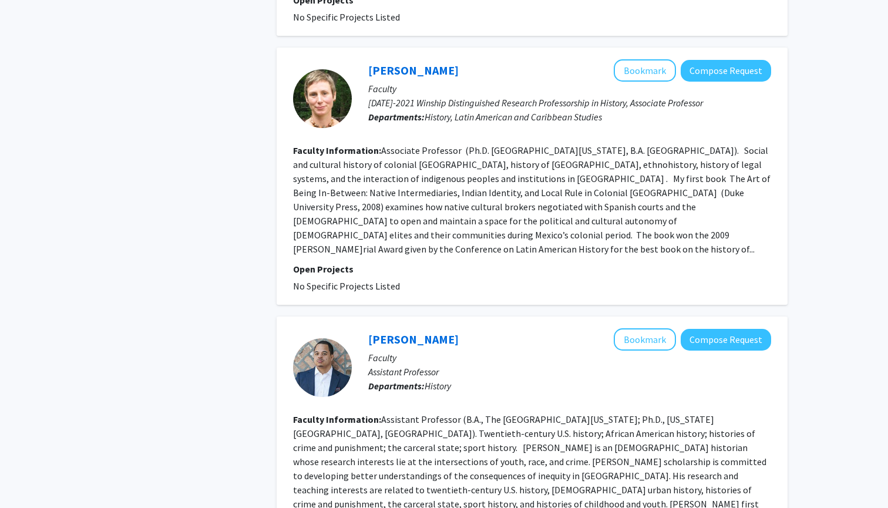
scroll to position [2293, 0]
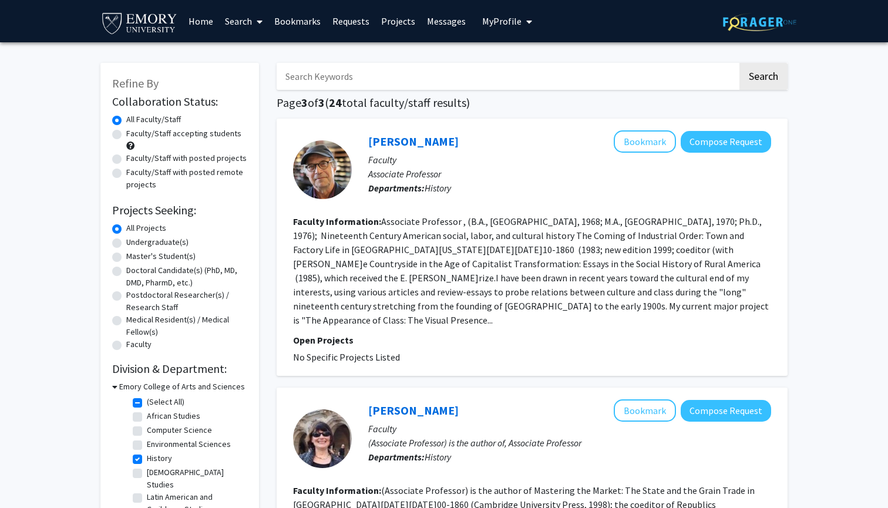
click at [147, 463] on label "History" at bounding box center [159, 458] width 25 height 12
click at [147, 460] on input "History" at bounding box center [151, 456] width 8 height 8
checkbox input "false"
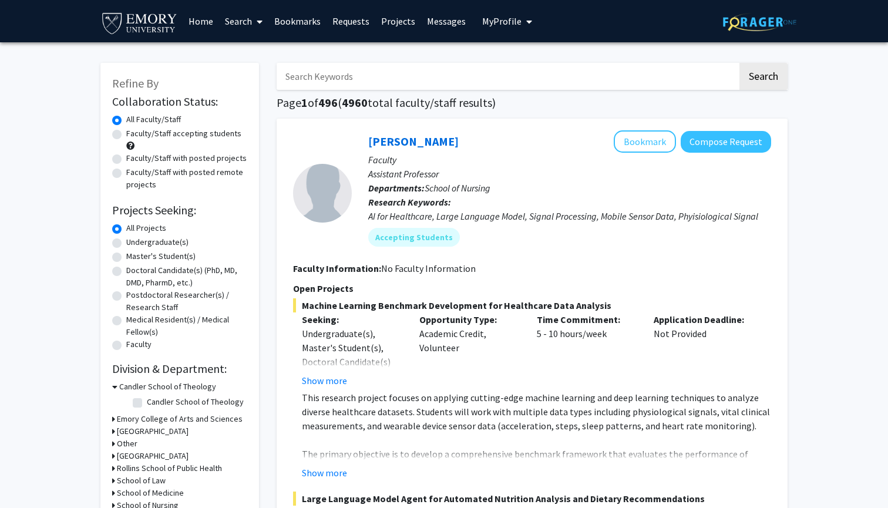
click at [134, 423] on h3 "Emory College of Arts and Sciences" at bounding box center [180, 419] width 126 height 12
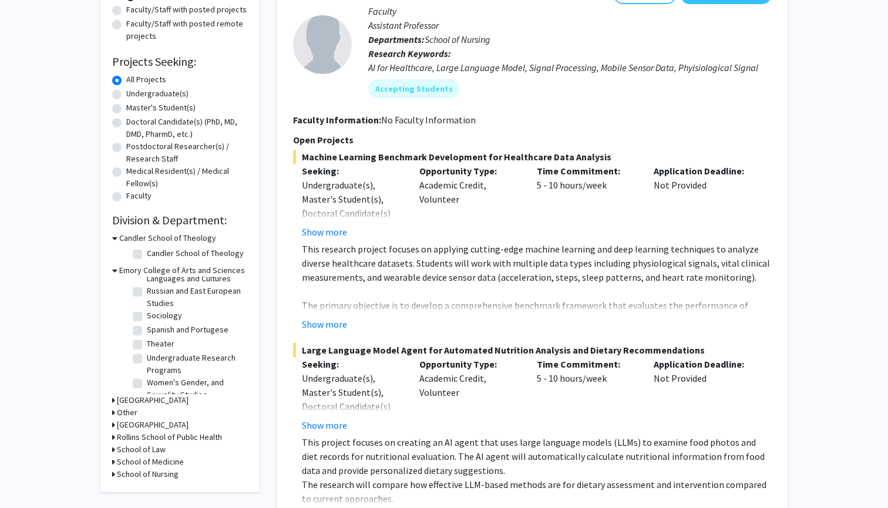
scroll to position [604, 0]
click at [147, 352] on label "Undergraduate Research Programs" at bounding box center [196, 364] width 98 height 25
click at [147, 352] on input "Undergraduate Research Programs" at bounding box center [151, 356] width 8 height 8
checkbox input "true"
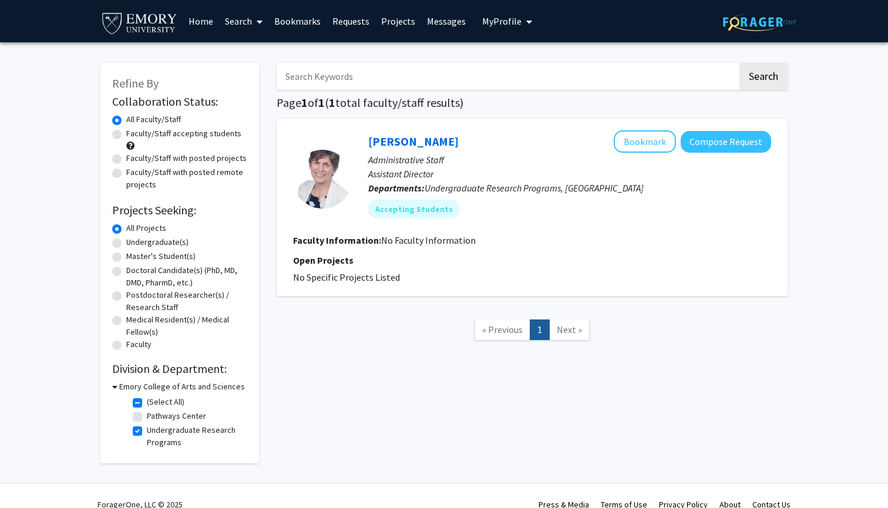
click at [147, 434] on label "Undergraduate Research Programs" at bounding box center [196, 436] width 98 height 25
click at [147, 432] on input "Undergraduate Research Programs" at bounding box center [151, 428] width 8 height 8
checkbox input "false"
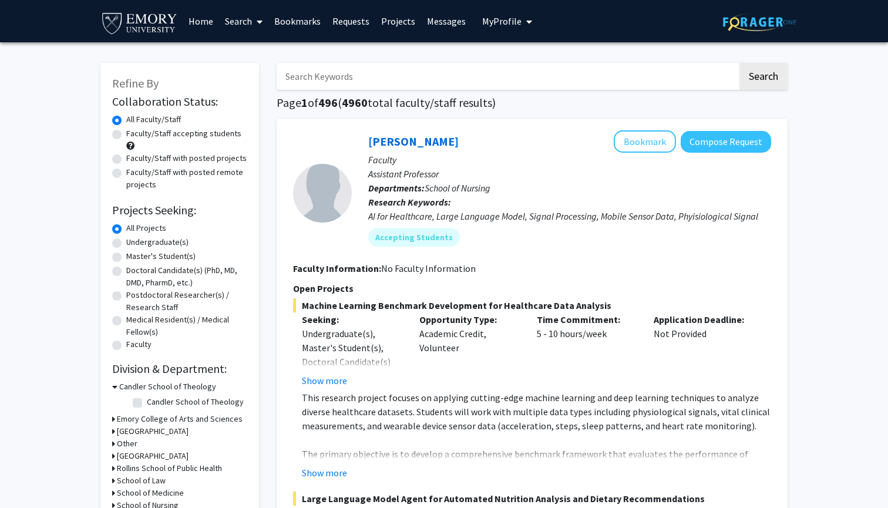
click at [194, 419] on h3 "Emory College of Arts and Sciences" at bounding box center [180, 419] width 126 height 12
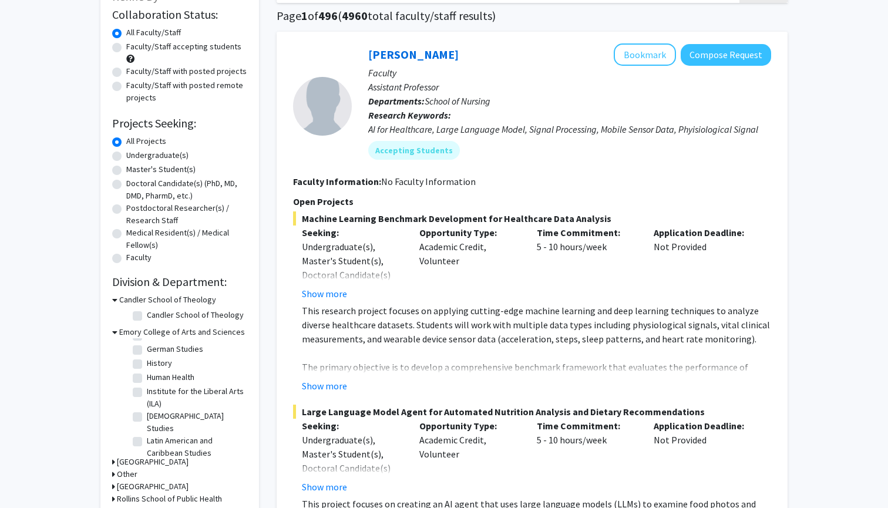
scroll to position [239, 0]
